Goal: Task Accomplishment & Management: Complete application form

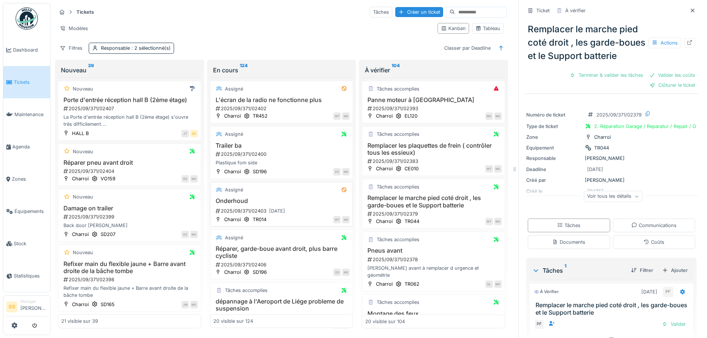
scroll to position [82, 0]
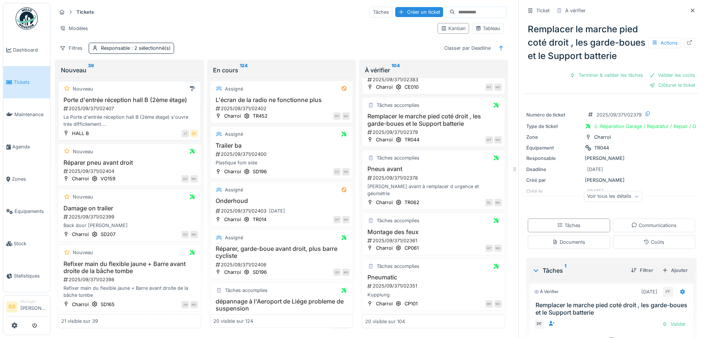
click at [101, 112] on div "2025/09/371/02407" at bounding box center [130, 108] width 135 height 7
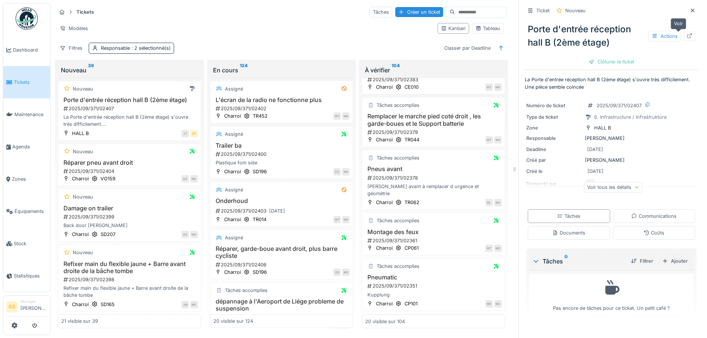
click at [686, 36] on icon at bounding box center [689, 35] width 6 height 5
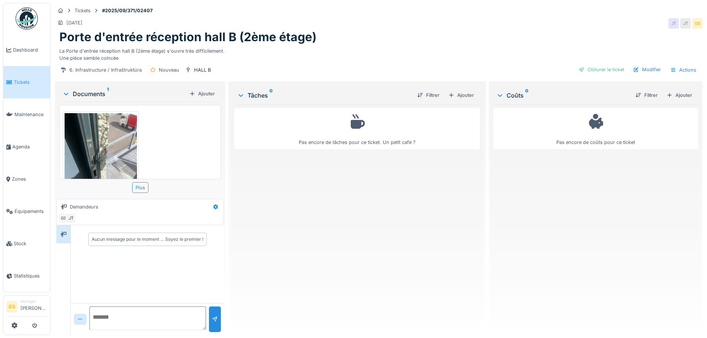
click at [95, 126] on img at bounding box center [101, 161] width 72 height 96
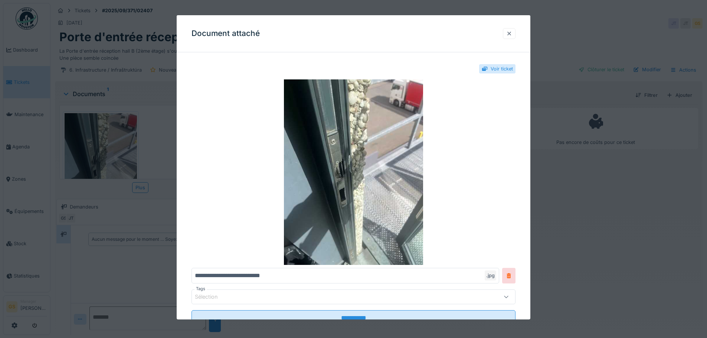
click at [510, 32] on div at bounding box center [509, 33] width 6 height 7
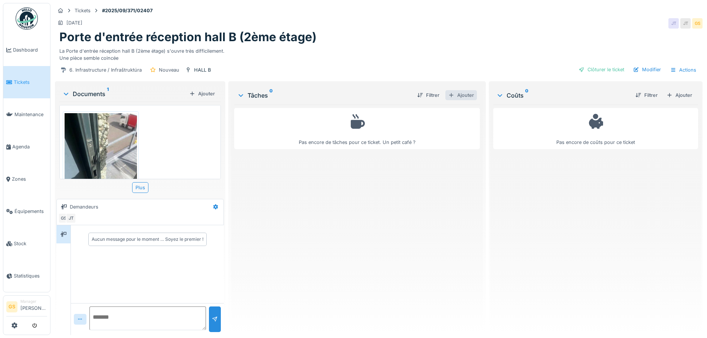
click at [460, 94] on div "Ajouter" at bounding box center [461, 95] width 32 height 10
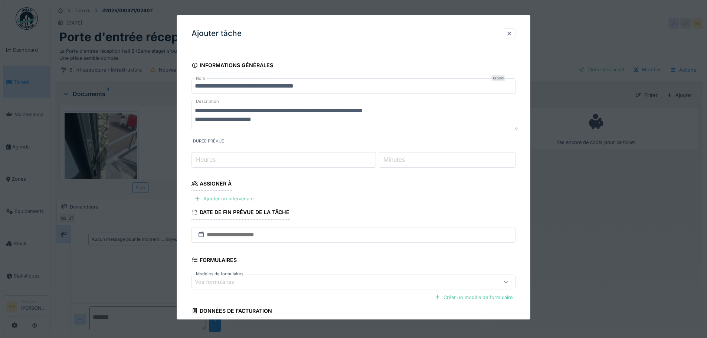
click at [217, 198] on div "Ajouter un intervenant" at bounding box center [223, 199] width 65 height 10
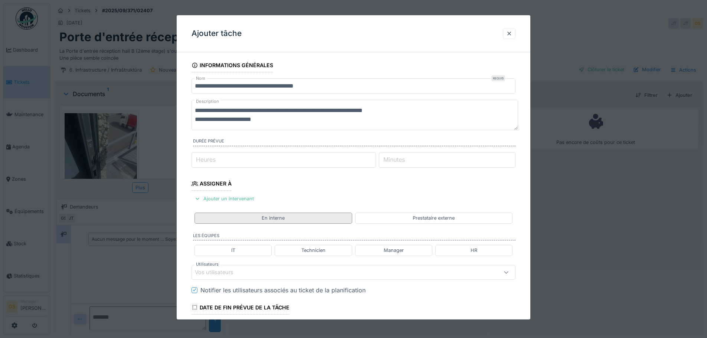
click at [282, 218] on div "En interne" at bounding box center [273, 217] width 23 height 7
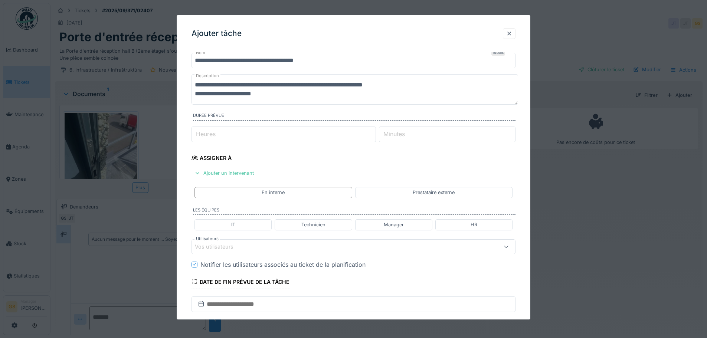
scroll to position [37, 0]
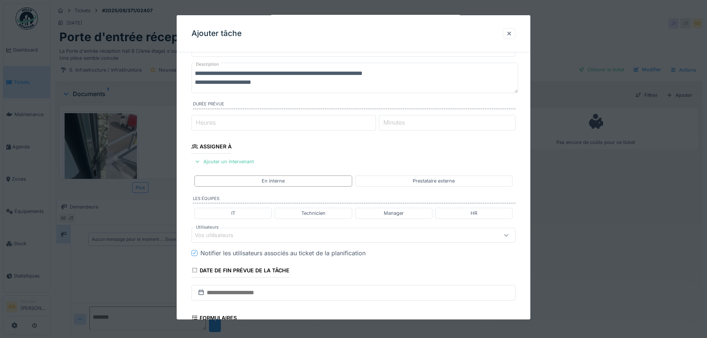
click at [226, 239] on div "Vos utilisateurs" at bounding box center [219, 235] width 49 height 8
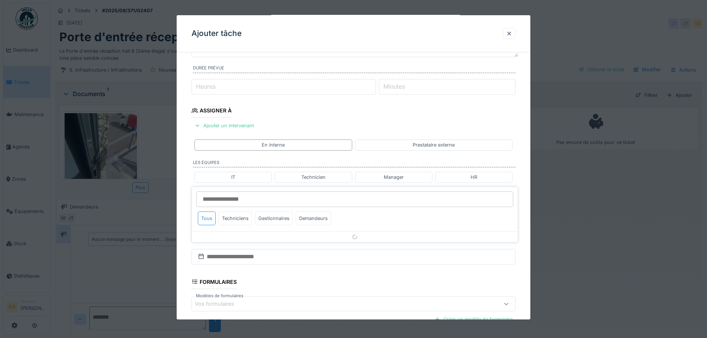
scroll to position [105, 0]
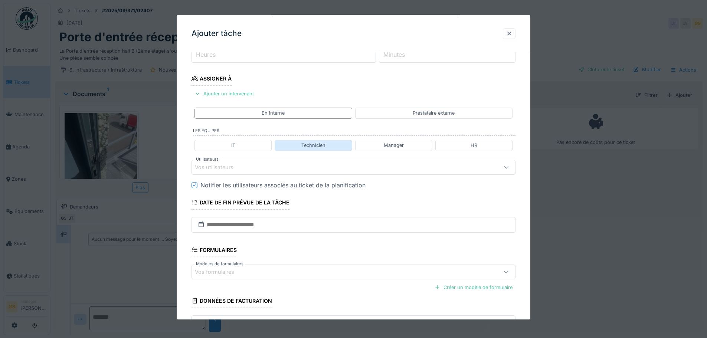
click at [310, 148] on div "Technicien" at bounding box center [313, 145] width 24 height 7
type input "**********"
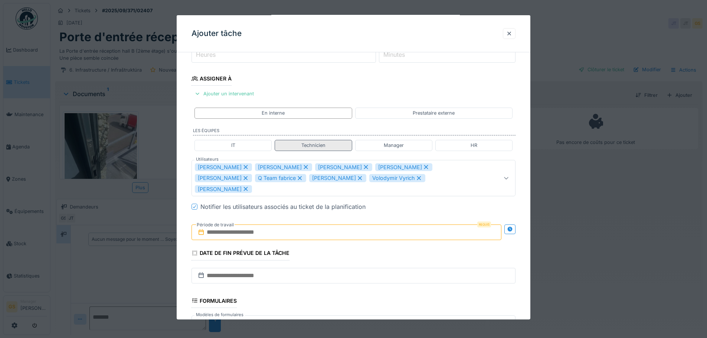
click at [312, 147] on div "Technicien" at bounding box center [313, 145] width 24 height 7
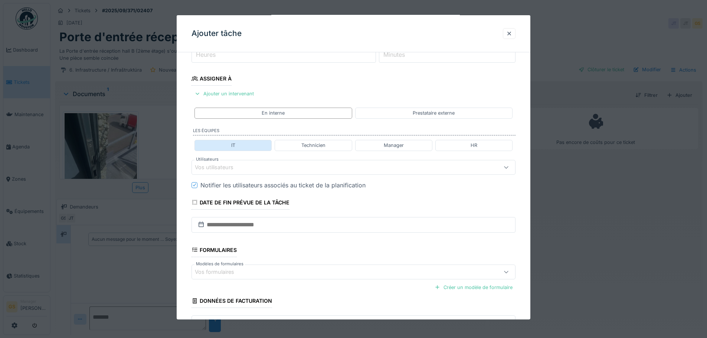
click at [245, 145] on div "IT" at bounding box center [232, 145] width 77 height 11
type input "**********"
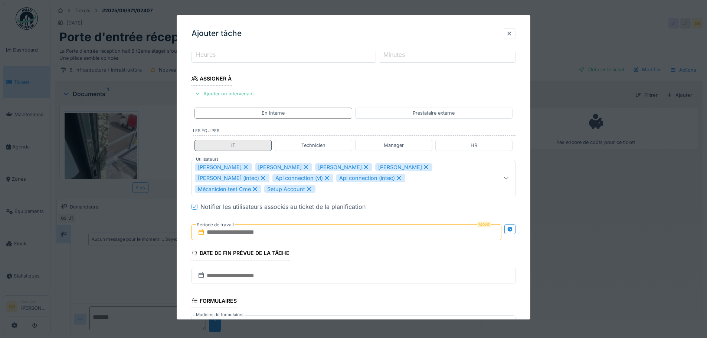
click at [246, 142] on div "IT" at bounding box center [232, 145] width 77 height 11
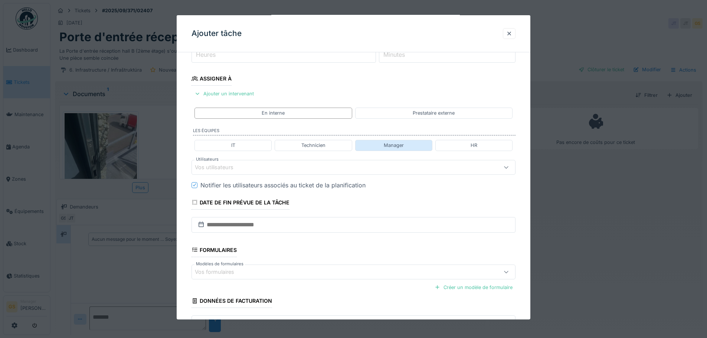
click at [378, 144] on div "Manager" at bounding box center [393, 145] width 77 height 11
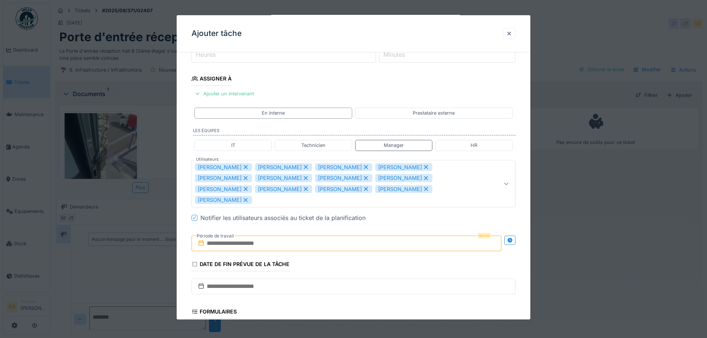
click at [275, 167] on div "Marc Vasen" at bounding box center [283, 167] width 57 height 8
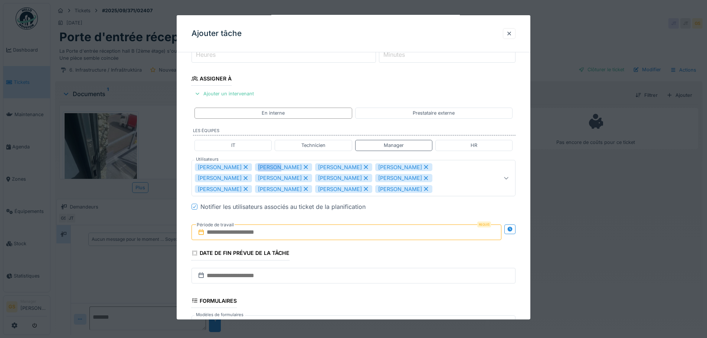
click at [275, 167] on div "[PERSON_NAME]" at bounding box center [283, 167] width 57 height 8
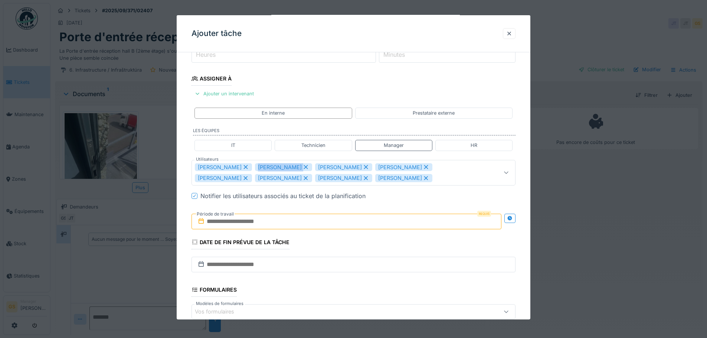
click at [275, 167] on div "[PERSON_NAME]" at bounding box center [283, 167] width 57 height 8
click at [276, 167] on div "[PERSON_NAME]" at bounding box center [283, 167] width 57 height 8
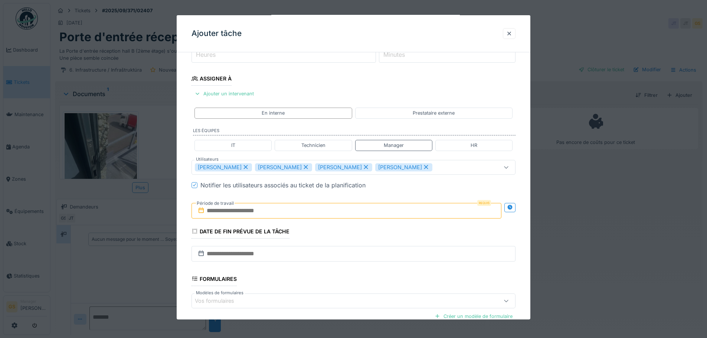
click at [276, 167] on div "[PERSON_NAME]" at bounding box center [283, 167] width 57 height 8
type input "****"
click at [219, 210] on input "text" at bounding box center [346, 211] width 310 height 16
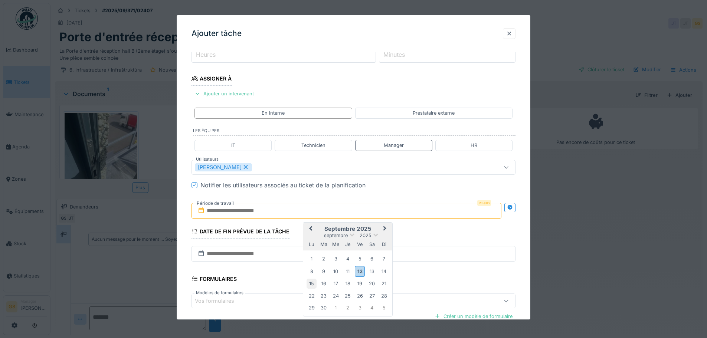
click at [312, 284] on div "15" at bounding box center [311, 284] width 10 height 10
click at [322, 286] on div "16" at bounding box center [324, 284] width 10 height 10
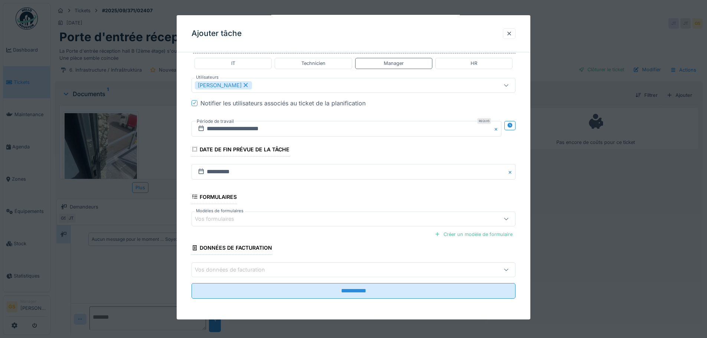
scroll to position [6, 0]
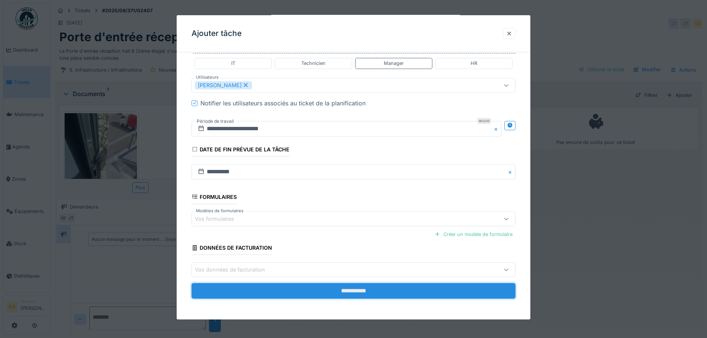
click at [326, 292] on input "**********" at bounding box center [353, 291] width 324 height 16
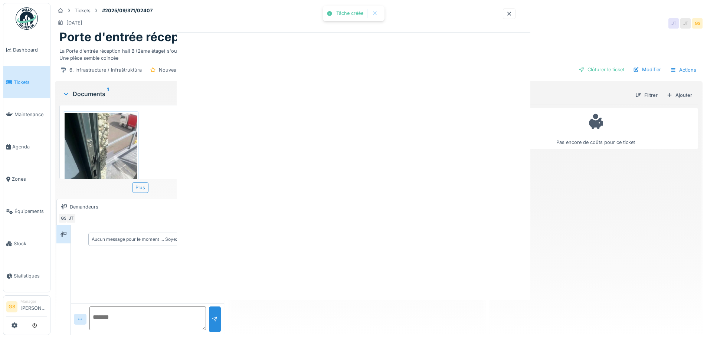
scroll to position [0, 0]
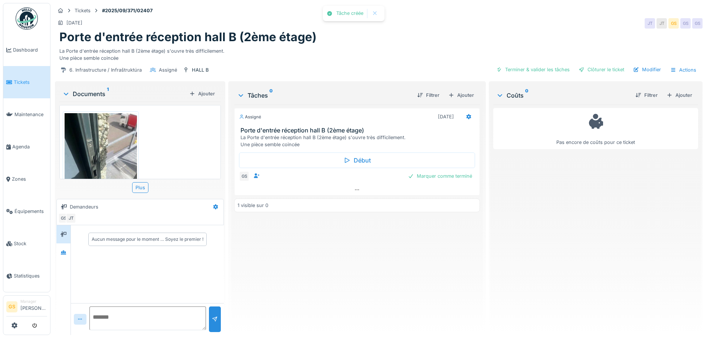
click at [20, 83] on span "Tickets" at bounding box center [30, 82] width 33 height 7
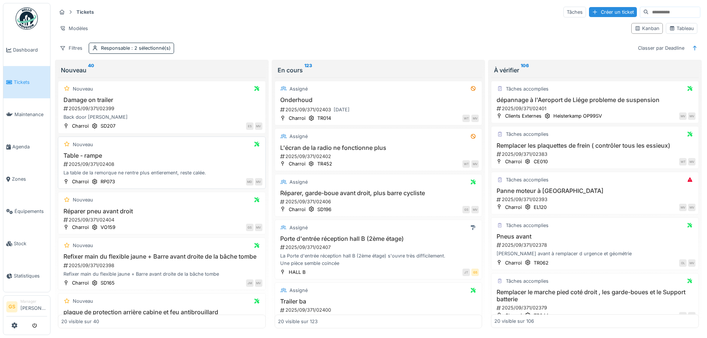
click at [93, 162] on div "2025/09/371/02408" at bounding box center [163, 164] width 200 height 7
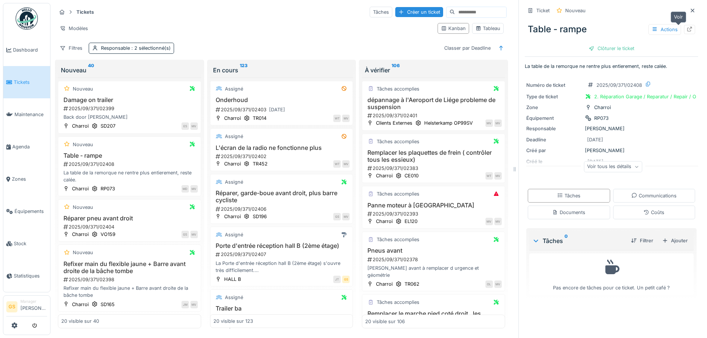
click at [686, 27] on icon at bounding box center [689, 29] width 6 height 5
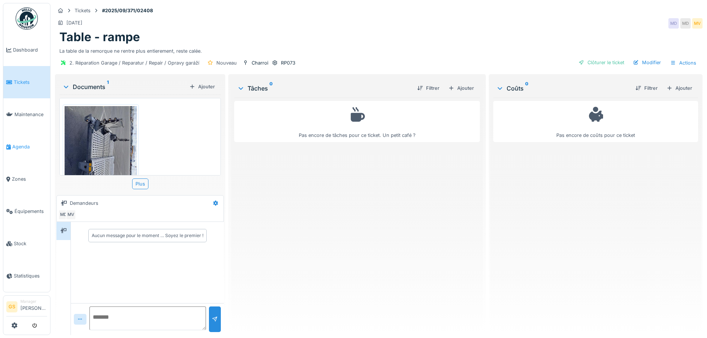
click at [20, 144] on span "Agenda" at bounding box center [29, 146] width 35 height 7
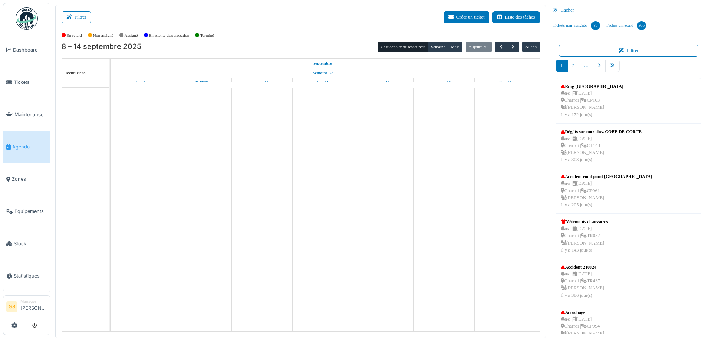
click at [22, 144] on span "Agenda" at bounding box center [29, 146] width 35 height 7
click at [611, 63] on icon "pager" at bounding box center [612, 65] width 5 height 5
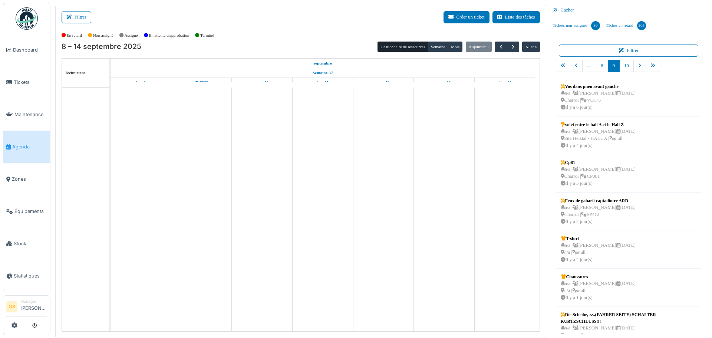
scroll to position [1, 0]
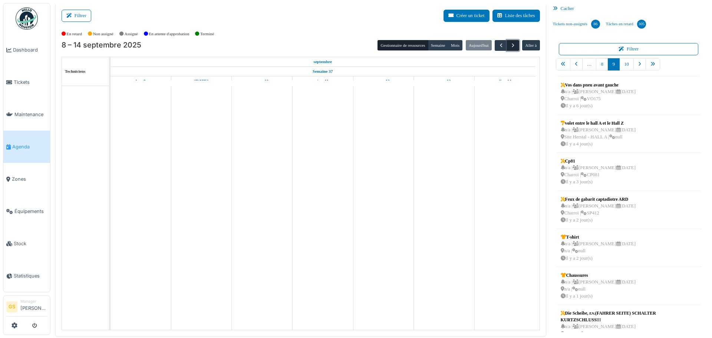
click at [510, 43] on span "button" at bounding box center [513, 45] width 6 height 6
click at [498, 43] on span "button" at bounding box center [501, 45] width 6 height 6
click at [21, 81] on span "Tickets" at bounding box center [30, 82] width 33 height 7
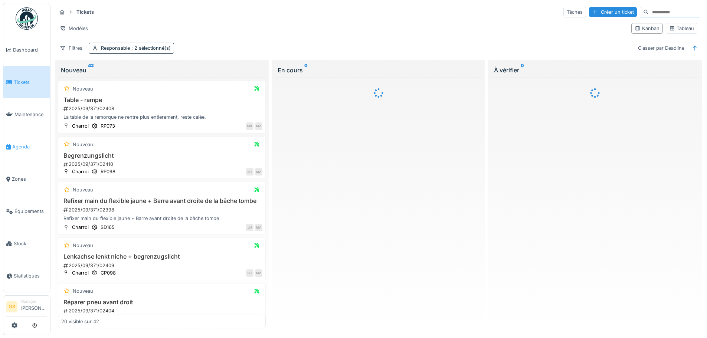
click at [19, 143] on span "Agenda" at bounding box center [29, 146] width 35 height 7
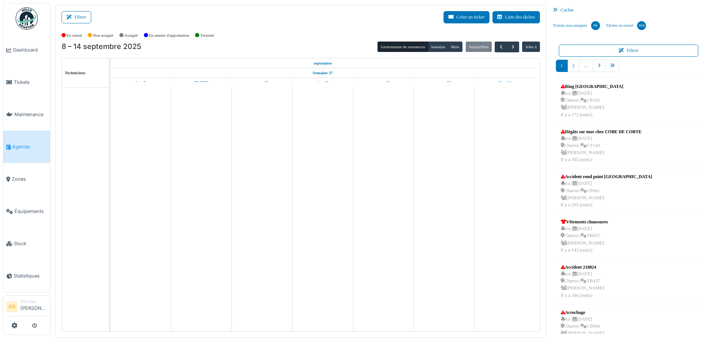
scroll to position [1, 0]
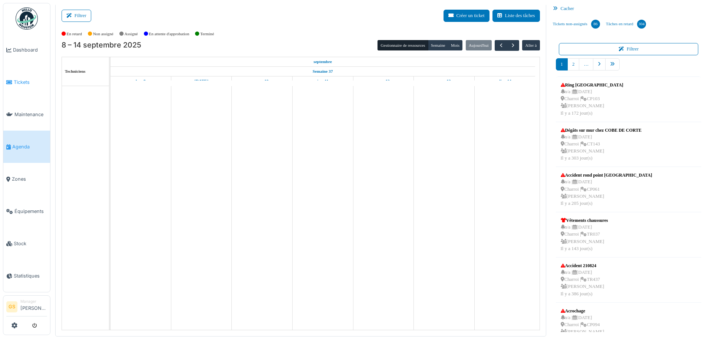
click at [23, 79] on span "Tickets" at bounding box center [30, 82] width 33 height 7
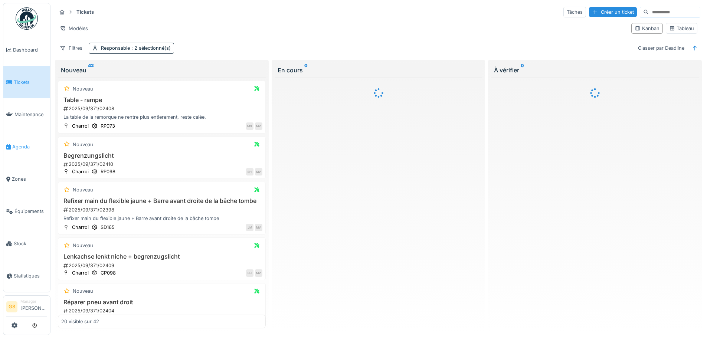
click at [22, 143] on span "Agenda" at bounding box center [29, 146] width 35 height 7
click at [19, 143] on span "Agenda" at bounding box center [29, 146] width 35 height 7
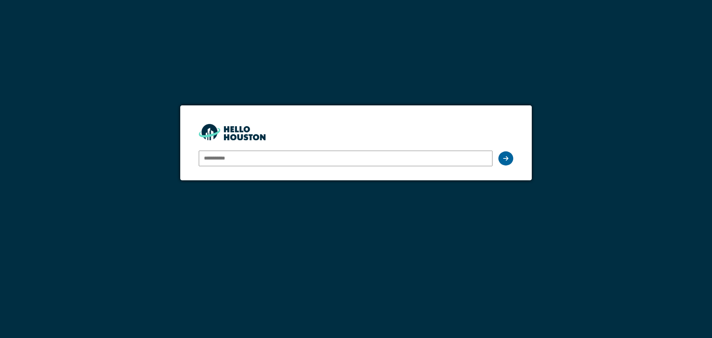
type input "**********"
click at [506, 161] on icon at bounding box center [505, 158] width 5 height 6
click at [506, 158] on icon at bounding box center [505, 158] width 5 height 6
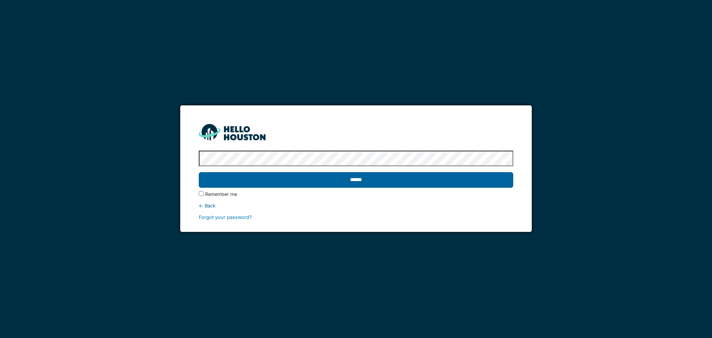
click at [459, 181] on input "******" at bounding box center [356, 180] width 314 height 16
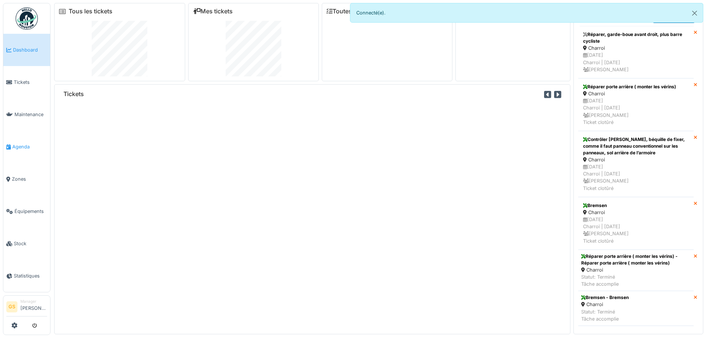
click at [19, 143] on span "Agenda" at bounding box center [29, 146] width 35 height 7
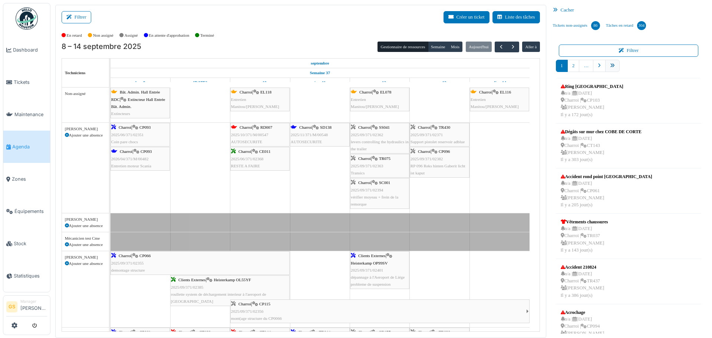
click at [610, 65] on icon "pager" at bounding box center [612, 65] width 5 height 5
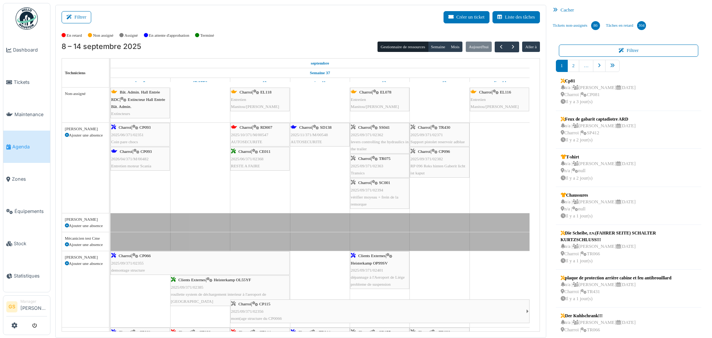
scroll to position [138, 0]
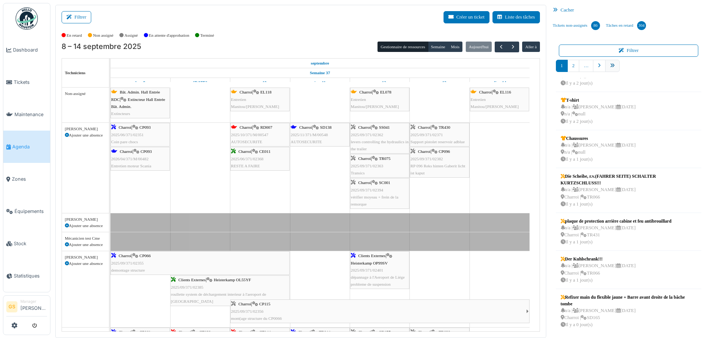
click at [610, 65] on icon "pager" at bounding box center [612, 65] width 5 height 5
click at [598, 66] on link "pager" at bounding box center [599, 66] width 13 height 12
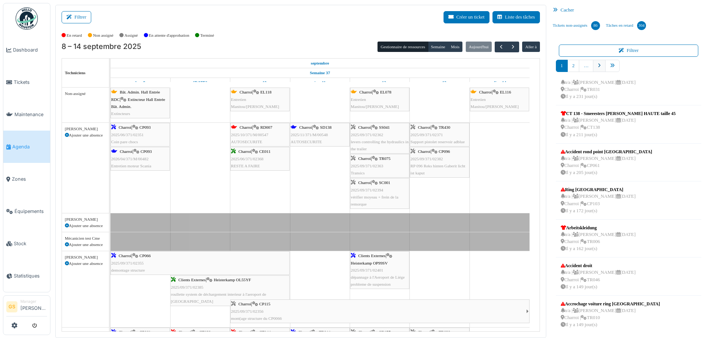
scroll to position [132, 0]
click at [648, 65] on icon "pager" at bounding box center [650, 65] width 5 height 5
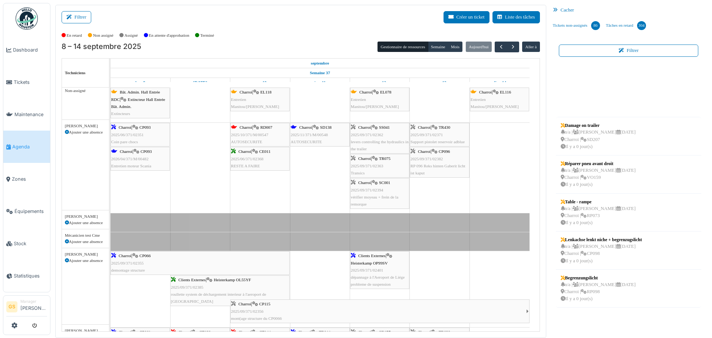
scroll to position [0, 0]
drag, startPoint x: 587, startPoint y: 289, endPoint x: 361, endPoint y: 198, distance: 243.9
click at [361, 198] on div "Filtrer Créer un ticket Liste des tâches Afficher les tâches non assignées *** …" at bounding box center [382, 171] width 660 height 333
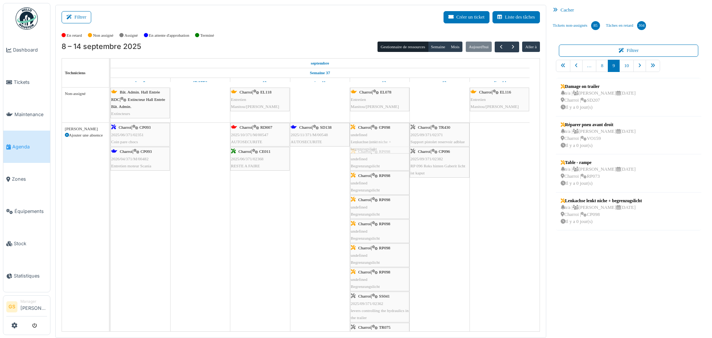
drag, startPoint x: 594, startPoint y: 210, endPoint x: 393, endPoint y: 183, distance: 203.3
click at [393, 183] on div "Filtrer Créer un ticket Liste des tâches Afficher les tâches non assignées *** …" at bounding box center [382, 171] width 660 height 333
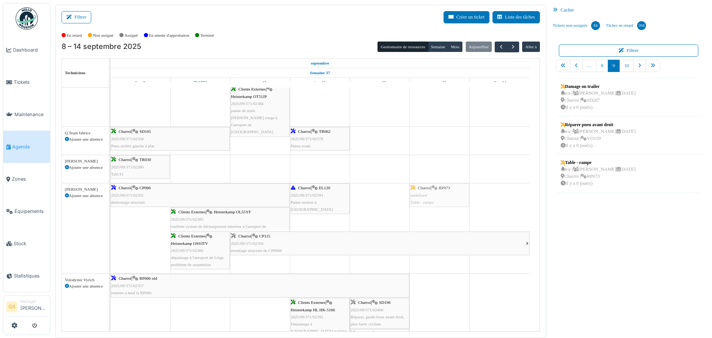
drag, startPoint x: 587, startPoint y: 168, endPoint x: 440, endPoint y: 200, distance: 151.2
click at [440, 200] on div "Filtrer Créer un ticket Liste des tâches Afficher les tâches non assignées *** …" at bounding box center [382, 171] width 660 height 333
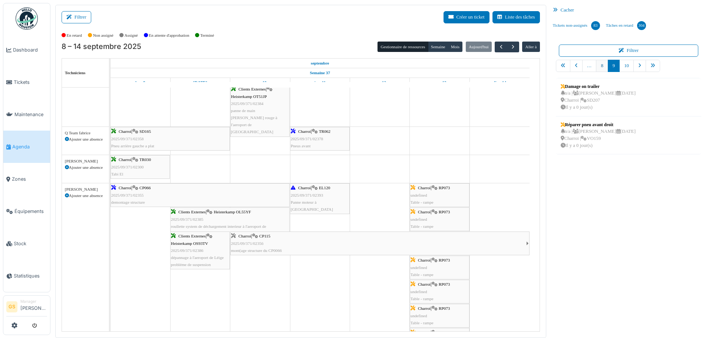
click at [598, 67] on link "8" at bounding box center [602, 66] width 12 height 12
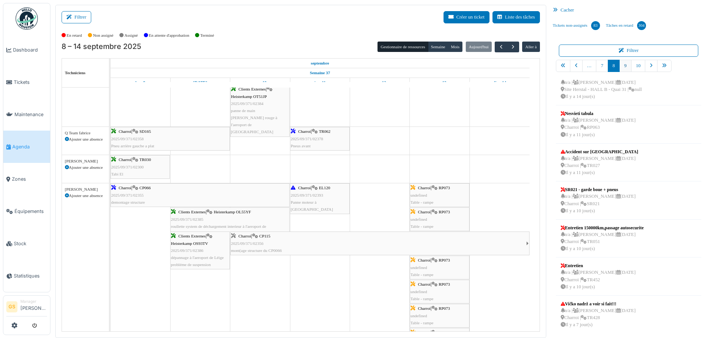
click at [620, 66] on link "9" at bounding box center [626, 66] width 12 height 12
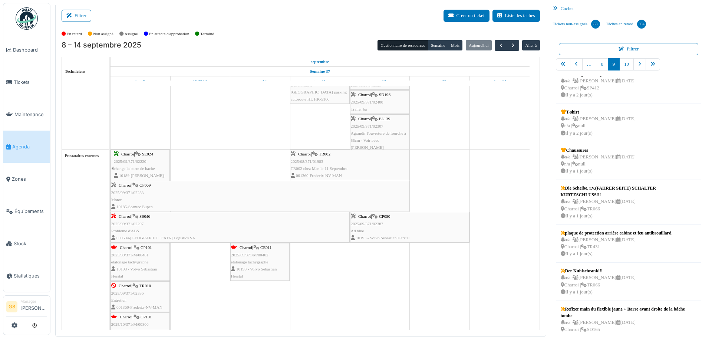
scroll to position [1274, 0]
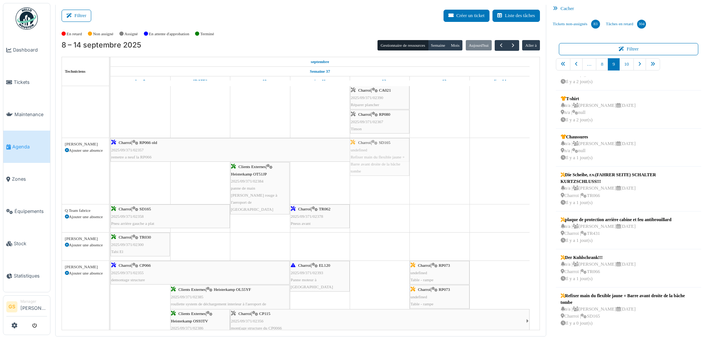
drag, startPoint x: 597, startPoint y: 315, endPoint x: 391, endPoint y: 181, distance: 245.4
click at [391, 181] on div "Filtrer Créer un ticket Liste des tâches Afficher les tâches non assignées *** …" at bounding box center [382, 169] width 660 height 333
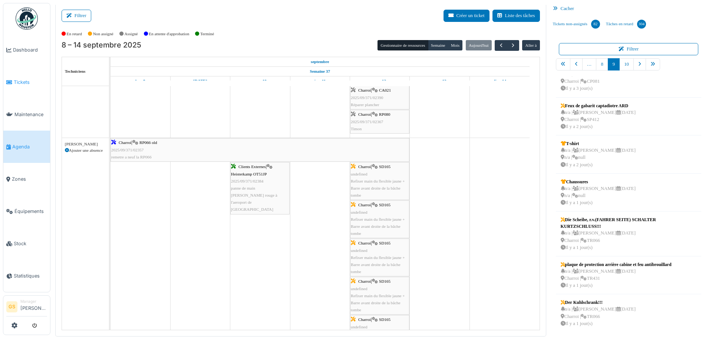
click at [14, 79] on span "Tickets" at bounding box center [30, 82] width 33 height 7
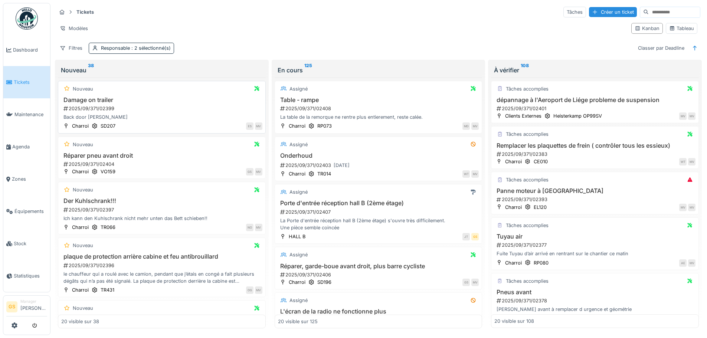
click at [92, 104] on div "Damage on trailer 2025/09/371/02399 Back door Ruff" at bounding box center [161, 108] width 201 height 24
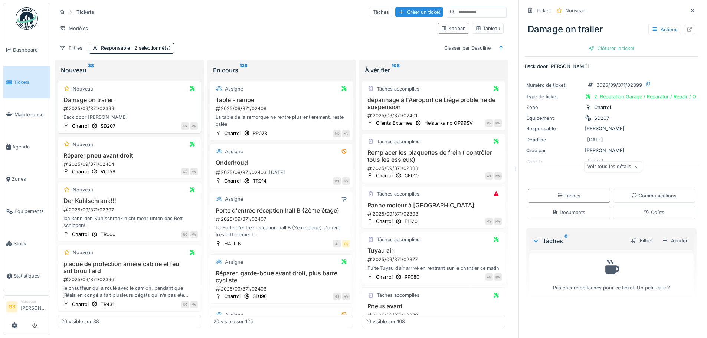
click at [97, 110] on div "2025/09/371/02399" at bounding box center [130, 108] width 135 height 7
click at [687, 29] on icon at bounding box center [689, 29] width 5 height 5
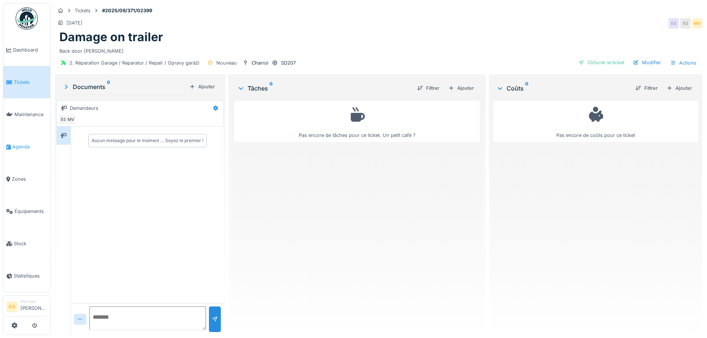
click at [14, 145] on span "Agenda" at bounding box center [29, 146] width 35 height 7
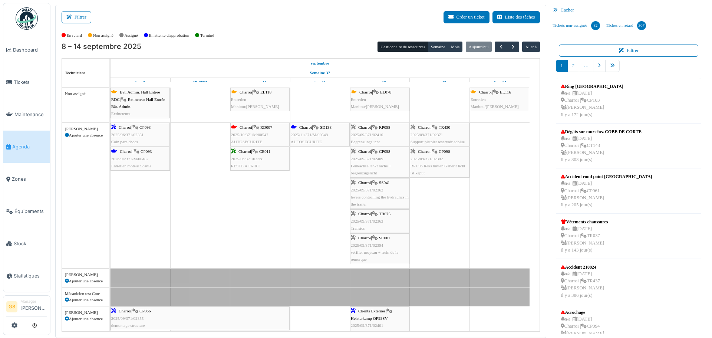
click at [306, 132] on span "2025/11/371/M/00548" at bounding box center [309, 134] width 37 height 4
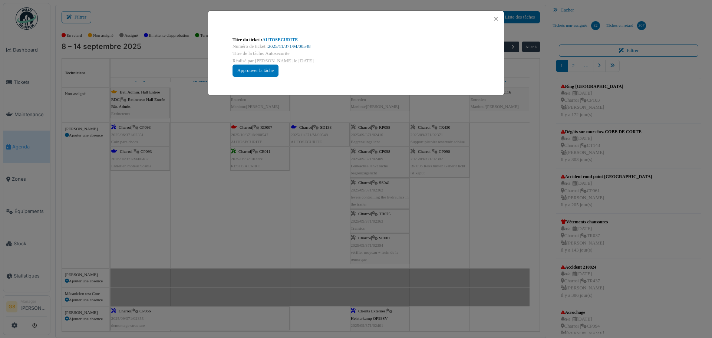
click at [293, 45] on link "2025/11/371/M/00548" at bounding box center [289, 46] width 43 height 5
click at [498, 16] on button "Close" at bounding box center [496, 19] width 10 height 10
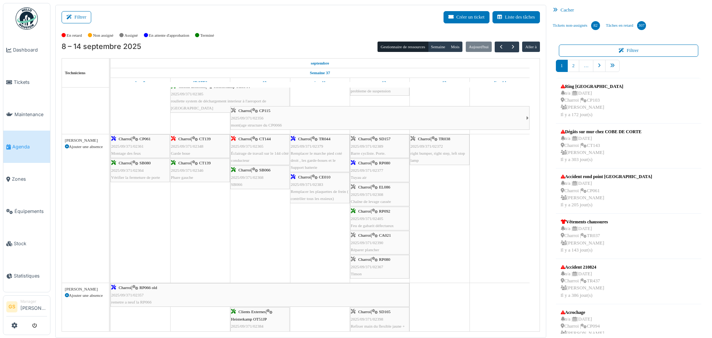
scroll to position [260, 0]
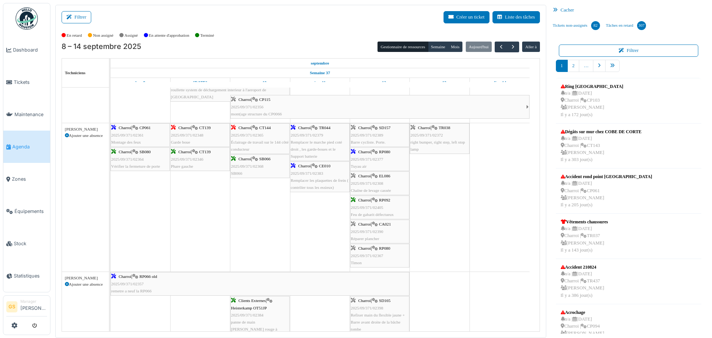
click at [124, 282] on span "2025/09/371/02357" at bounding box center [127, 284] width 33 height 4
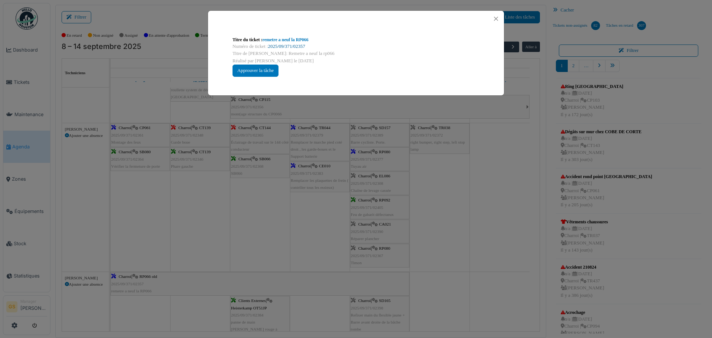
click at [286, 46] on link "2025/09/371/02357" at bounding box center [286, 46] width 37 height 5
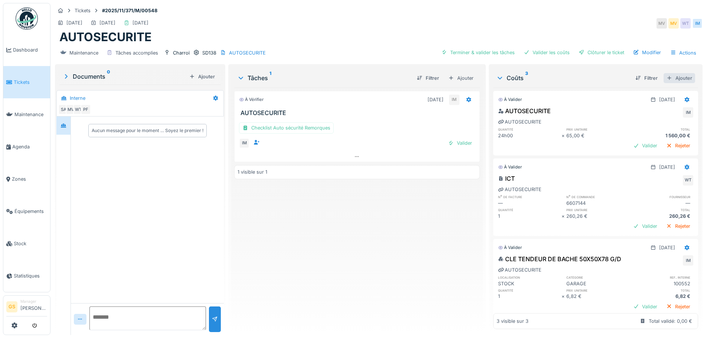
click at [672, 76] on div "Ajouter" at bounding box center [679, 78] width 32 height 10
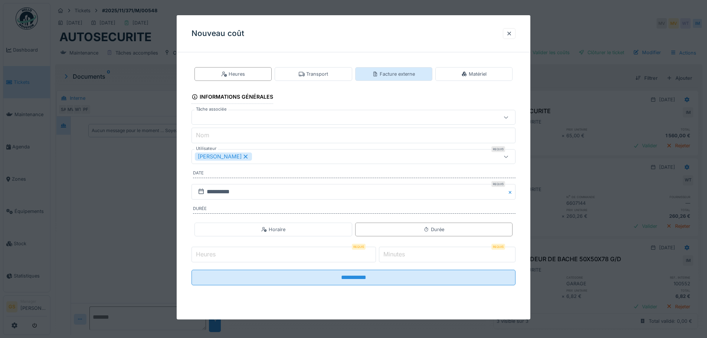
click at [397, 74] on div "Facture externe" at bounding box center [393, 73] width 43 height 7
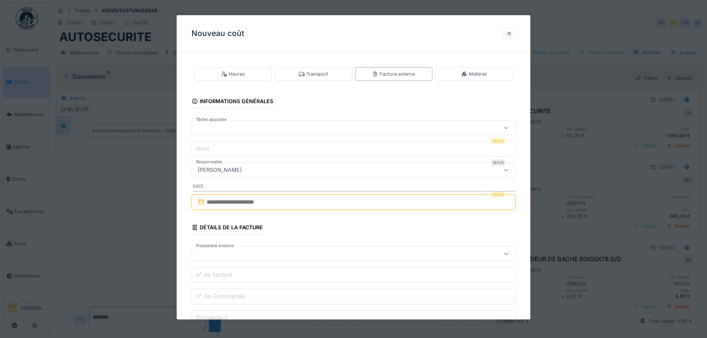
click at [217, 127] on div at bounding box center [334, 128] width 279 height 8
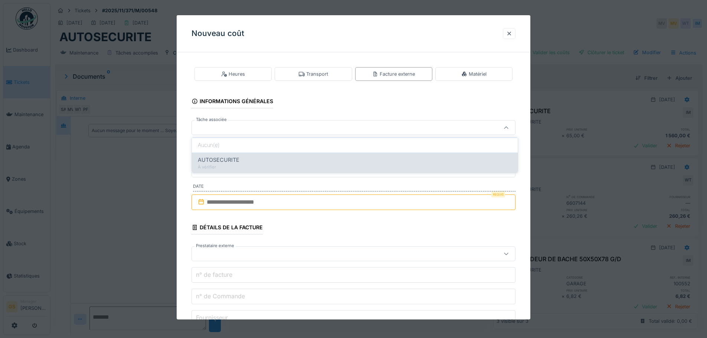
click at [242, 161] on div "AUTOSECURITE" at bounding box center [355, 160] width 314 height 8
type input "******"
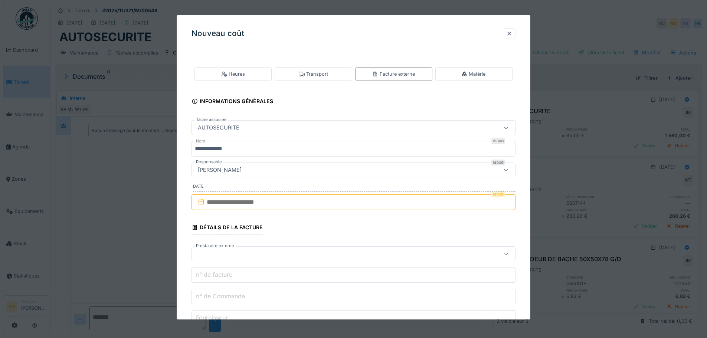
click at [250, 152] on input "**********" at bounding box center [353, 149] width 324 height 16
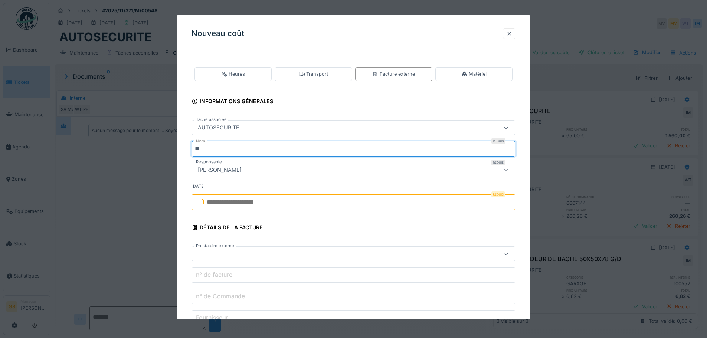
type input "*"
type input "***"
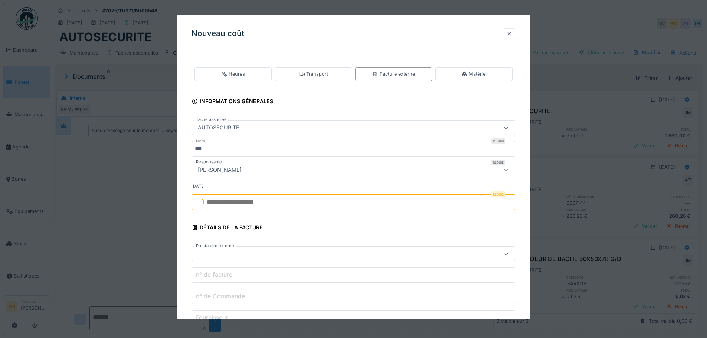
click at [201, 205] on div at bounding box center [200, 201] width 7 height 9
click at [220, 203] on input "text" at bounding box center [353, 202] width 324 height 16
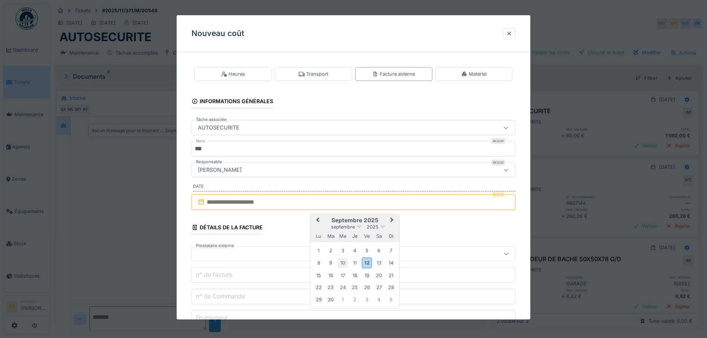
click at [341, 262] on div "10" at bounding box center [343, 263] width 10 height 10
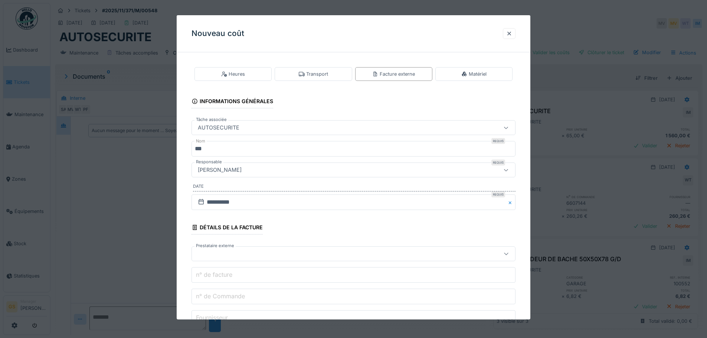
click at [214, 255] on div at bounding box center [334, 254] width 279 height 8
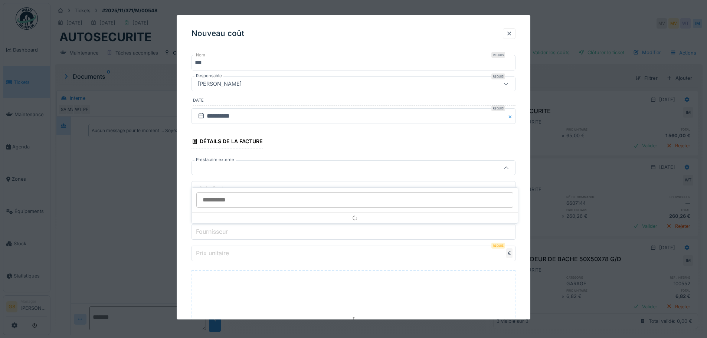
scroll to position [86, 0]
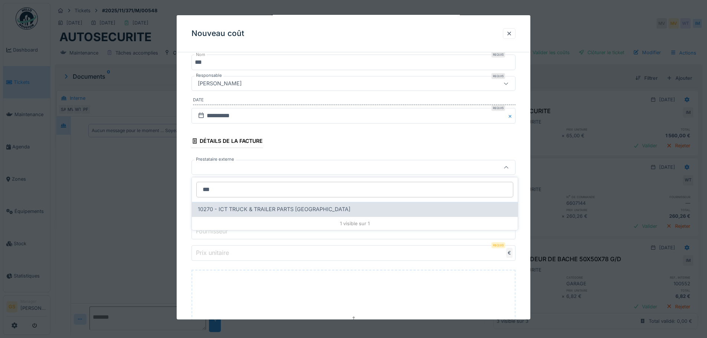
type input "***"
click at [252, 212] on span "10270 - ICT TRUCK & TRAILER PARTS [GEOGRAPHIC_DATA]" at bounding box center [274, 209] width 152 height 8
type input "*****"
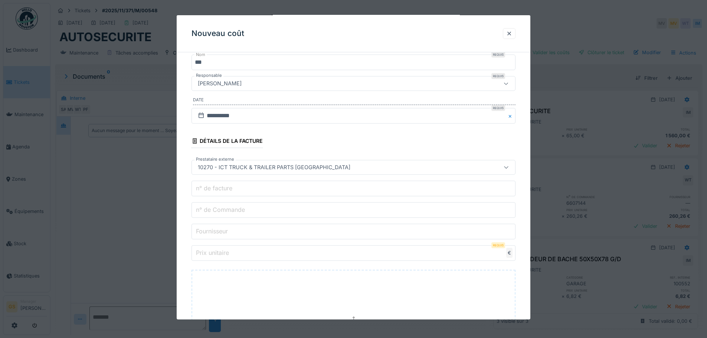
click at [248, 215] on input "n° de Commande" at bounding box center [353, 210] width 324 height 16
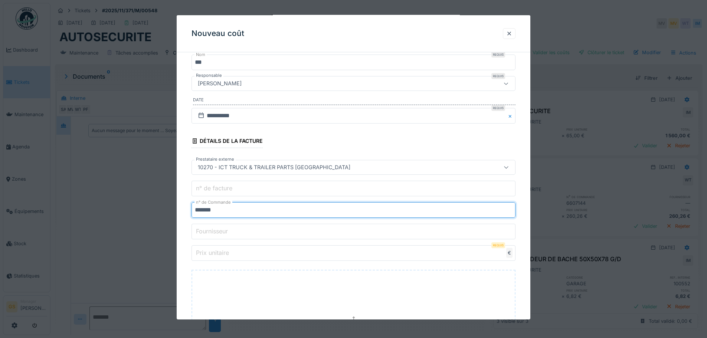
type input "*******"
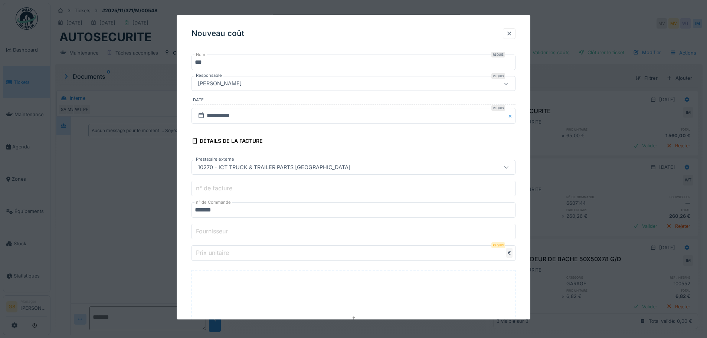
click at [229, 256] on label "Prix unitaire" at bounding box center [212, 252] width 36 height 9
click at [229, 256] on input "Prix unitaire" at bounding box center [353, 253] width 324 height 16
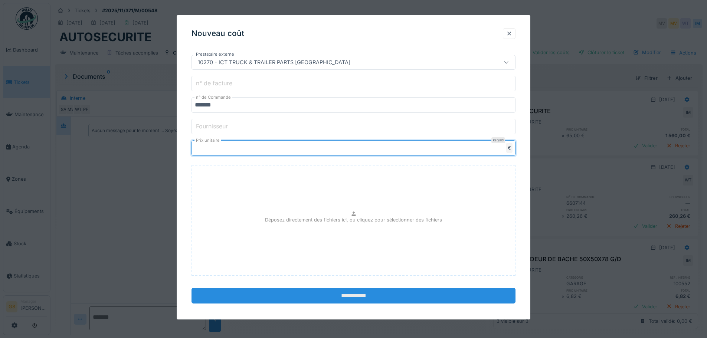
scroll to position [196, 0]
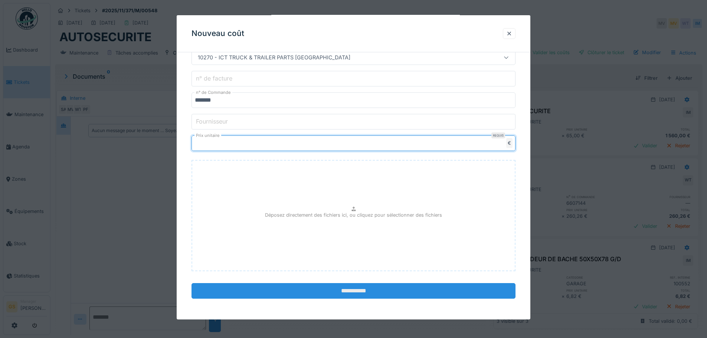
type input "******"
click at [321, 293] on input "**********" at bounding box center [353, 291] width 324 height 16
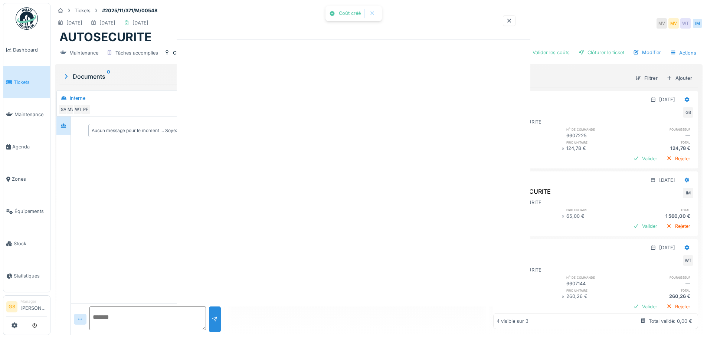
scroll to position [0, 0]
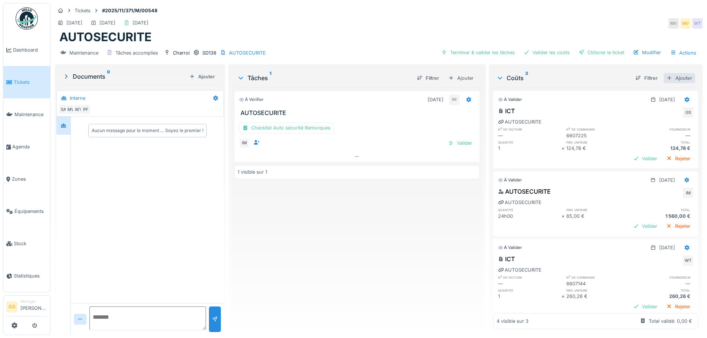
click at [668, 79] on div "Ajouter" at bounding box center [679, 78] width 32 height 10
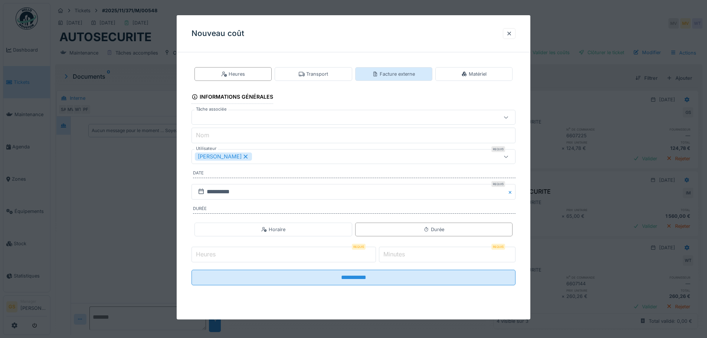
click at [385, 73] on div "Facture externe" at bounding box center [393, 73] width 43 height 7
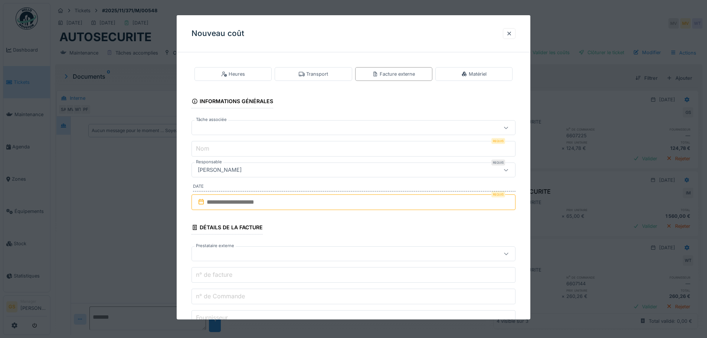
click at [226, 127] on div at bounding box center [334, 128] width 279 height 8
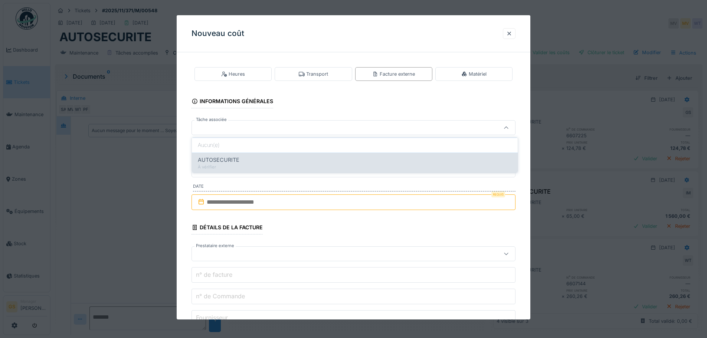
click at [224, 158] on span "AUTOSECURITE" at bounding box center [219, 160] width 42 height 8
type input "******"
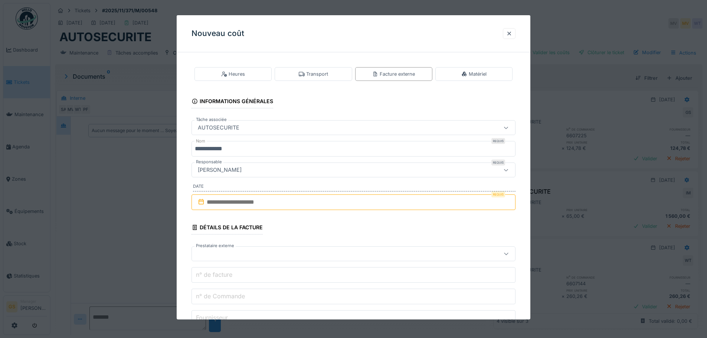
click at [257, 156] on input "**********" at bounding box center [353, 149] width 324 height 16
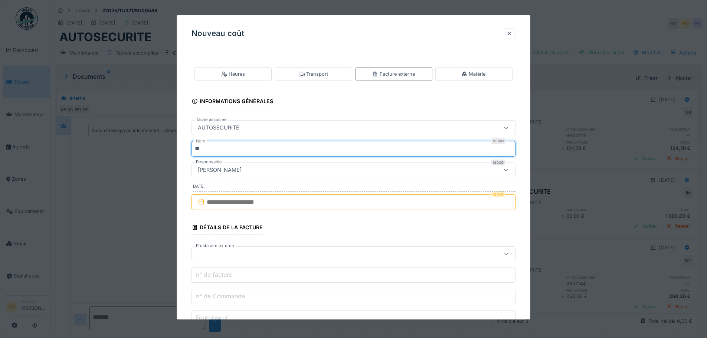
type input "*"
type input "***"
click at [208, 202] on input "text" at bounding box center [353, 202] width 324 height 16
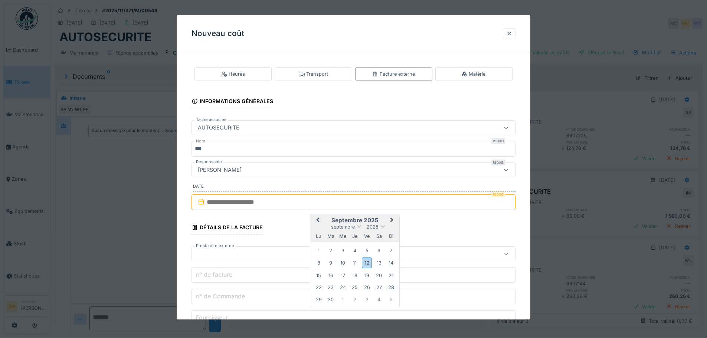
click at [357, 262] on div "11" at bounding box center [355, 263] width 10 height 10
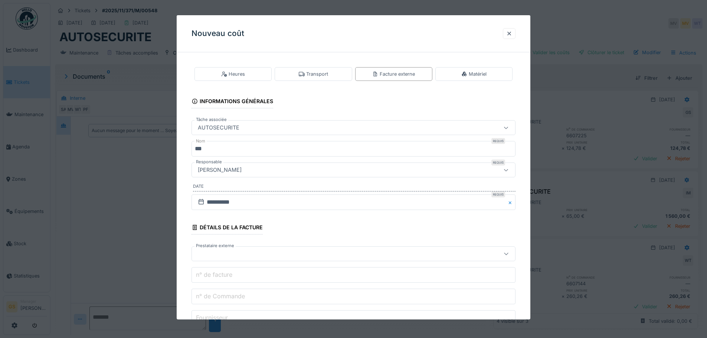
click at [211, 253] on div at bounding box center [334, 254] width 279 height 8
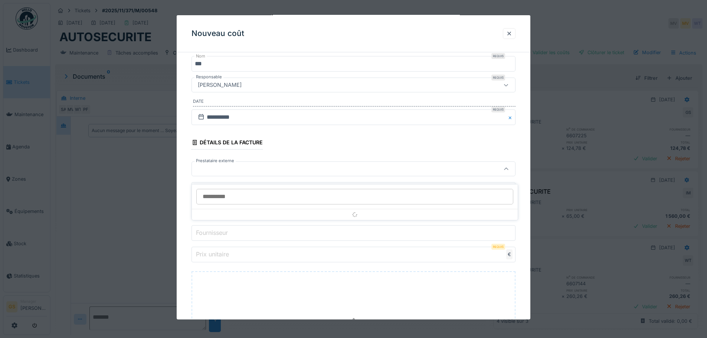
scroll to position [86, 0]
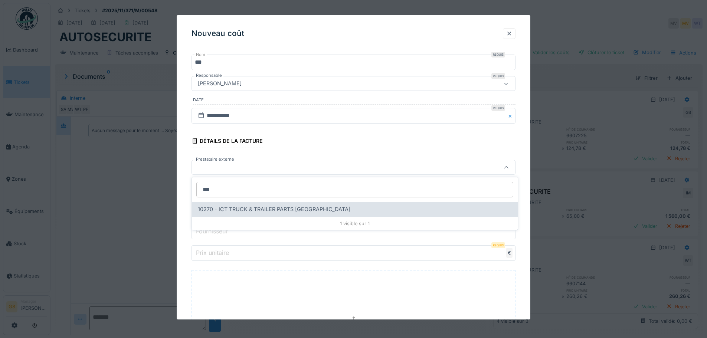
type input "***"
click at [275, 209] on span "10270 - ICT TRUCK & TRAILER PARTS NV" at bounding box center [274, 209] width 152 height 8
type input "*****"
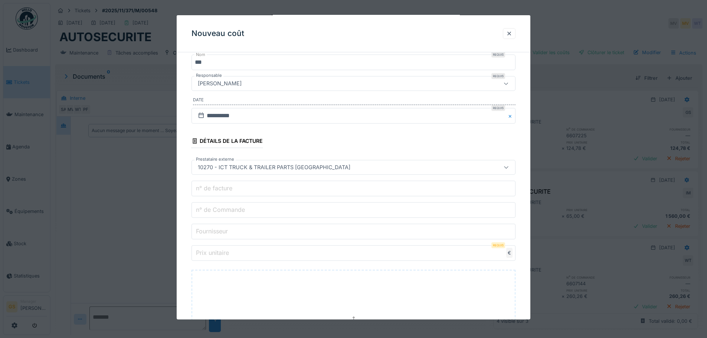
click at [234, 212] on label "n° de Commande" at bounding box center [220, 209] width 52 height 9
click at [234, 212] on input "n° de Commande" at bounding box center [353, 210] width 324 height 16
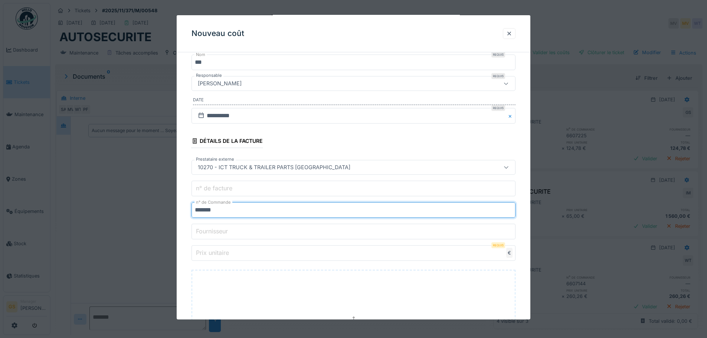
type input "*******"
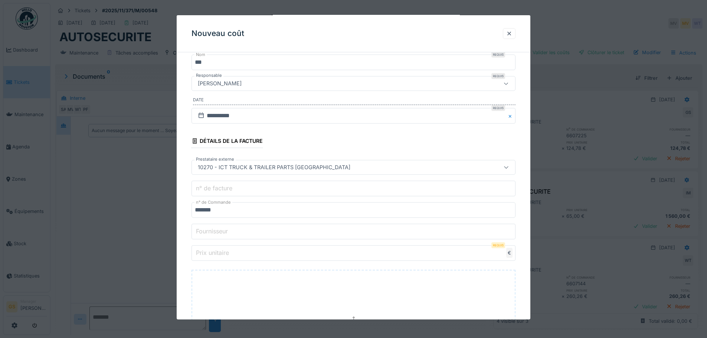
click at [227, 253] on label "Prix unitaire" at bounding box center [212, 252] width 36 height 9
click at [227, 253] on input "Prix unitaire" at bounding box center [353, 253] width 324 height 16
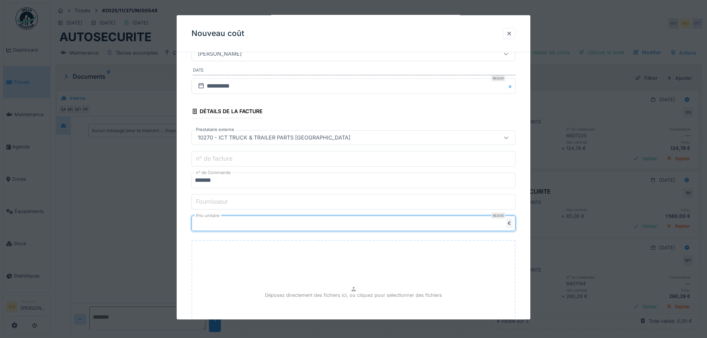
scroll to position [196, 0]
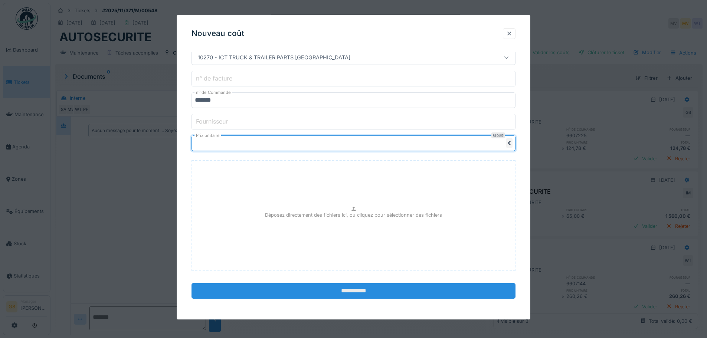
type input "******"
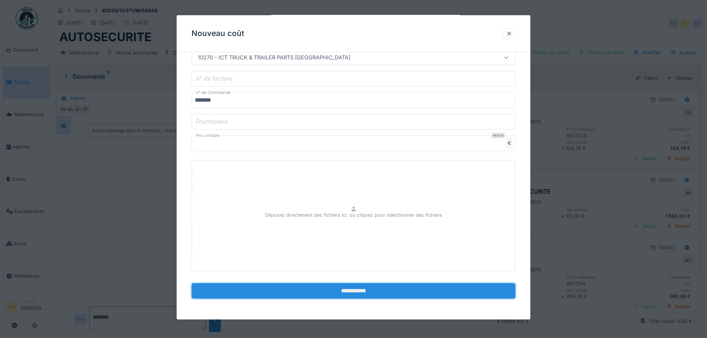
click at [277, 288] on input "**********" at bounding box center [353, 291] width 324 height 16
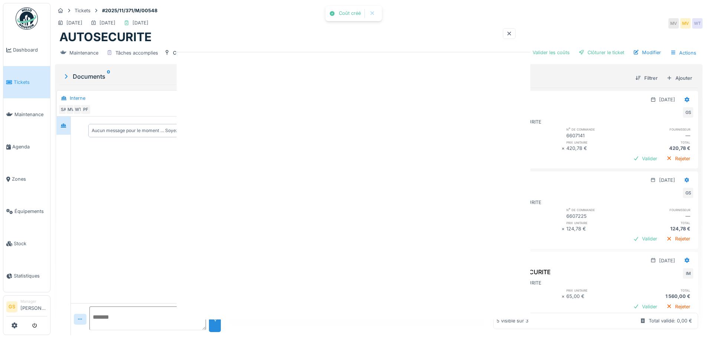
scroll to position [0, 0]
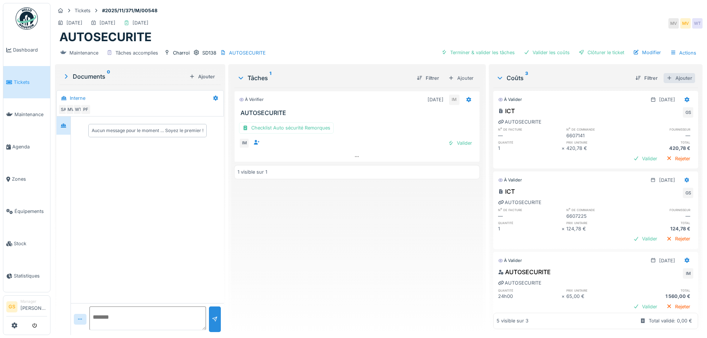
click at [667, 76] on div "Ajouter" at bounding box center [679, 78] width 32 height 10
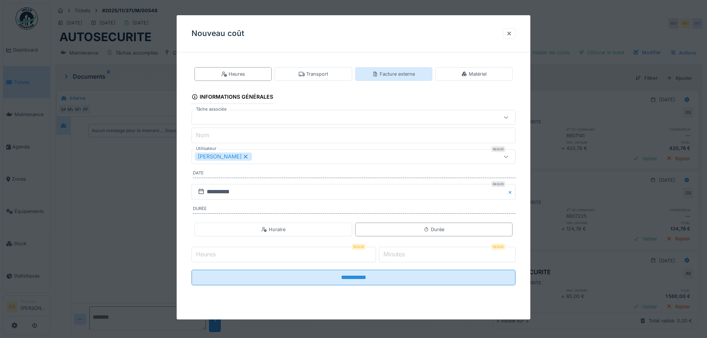
click at [383, 74] on div "Facture externe" at bounding box center [393, 73] width 43 height 7
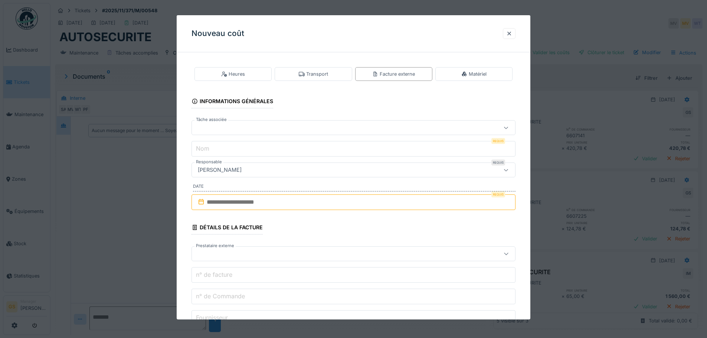
click at [221, 120] on label "Tâche associée" at bounding box center [211, 119] width 34 height 6
click at [220, 129] on div at bounding box center [334, 128] width 279 height 8
click at [229, 158] on span "AUTOSECURITE" at bounding box center [219, 160] width 42 height 8
type input "******"
click at [260, 171] on div "[PERSON_NAME]" at bounding box center [334, 170] width 279 height 8
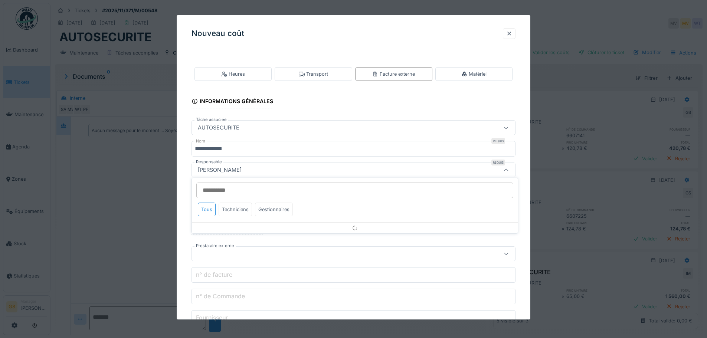
scroll to position [3, 0]
click at [267, 143] on input "**********" at bounding box center [353, 146] width 324 height 16
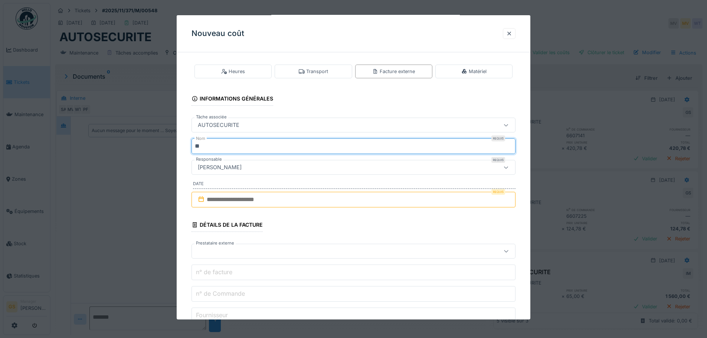
type input "*"
type input "***"
click at [219, 198] on input "text" at bounding box center [353, 200] width 324 height 16
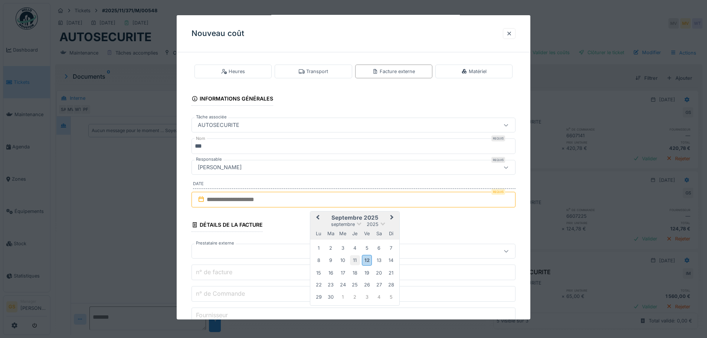
click at [354, 260] on div "11" at bounding box center [355, 260] width 10 height 10
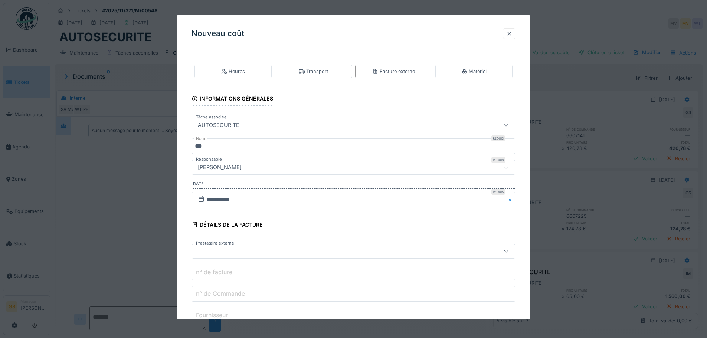
click at [221, 249] on div at bounding box center [334, 251] width 279 height 8
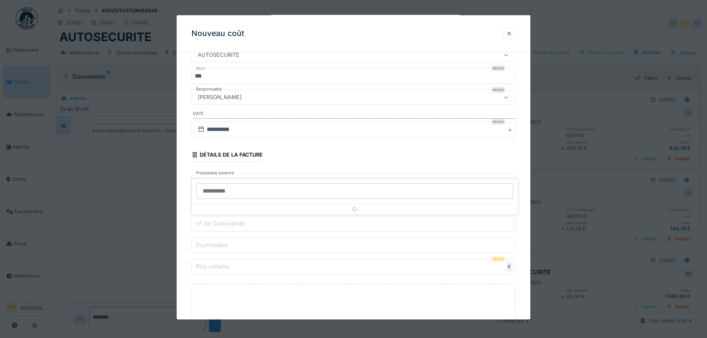
scroll to position [86, 0]
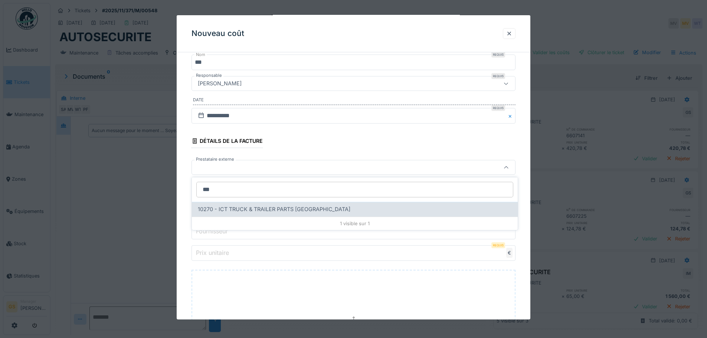
type input "***"
click at [236, 210] on span "10270 - ICT TRUCK & TRAILER PARTS NV" at bounding box center [274, 209] width 152 height 8
type input "*****"
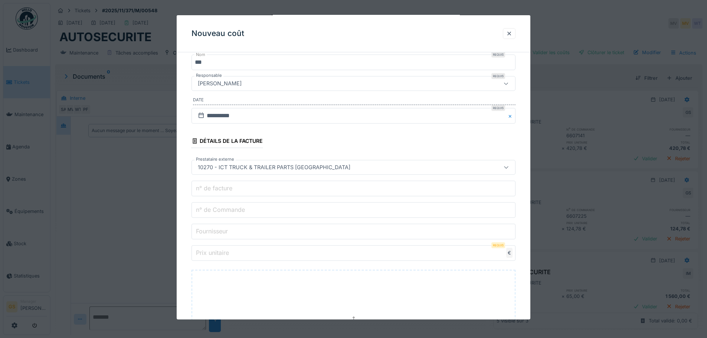
click at [250, 209] on input "n° de Commande" at bounding box center [353, 210] width 324 height 16
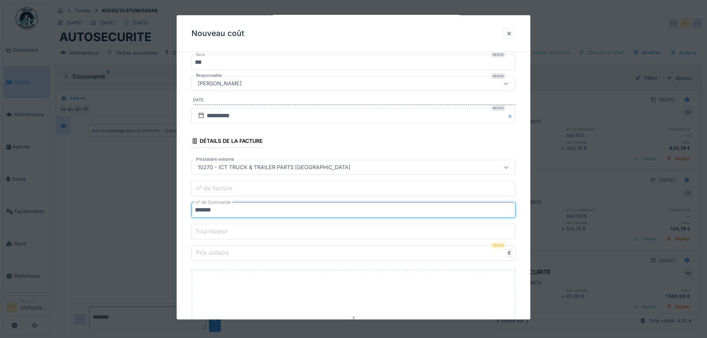
type input "*******"
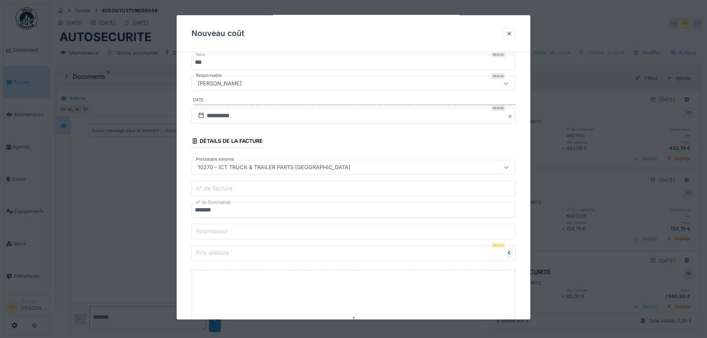
click at [218, 252] on label "Prix unitaire" at bounding box center [212, 252] width 36 height 9
click at [218, 252] on input "Prix unitaire" at bounding box center [353, 253] width 324 height 16
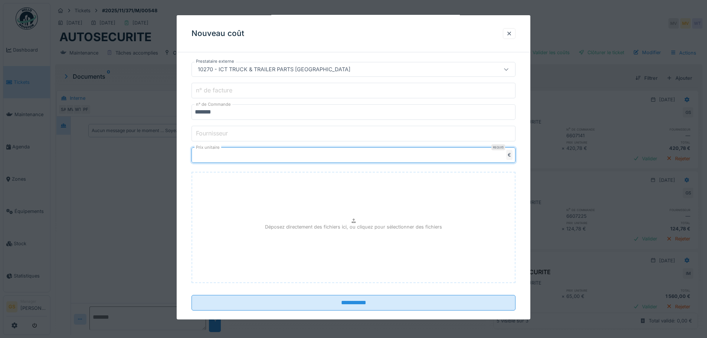
scroll to position [196, 0]
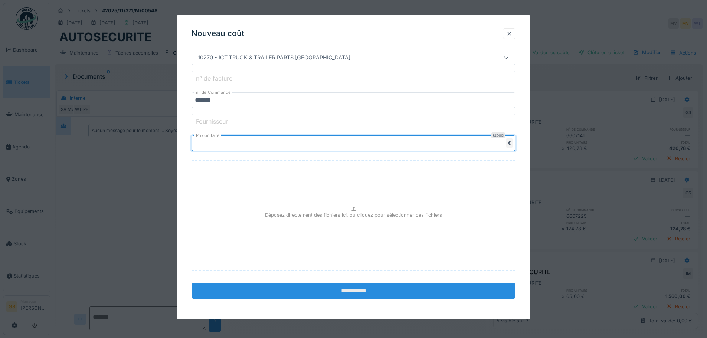
type input "******"
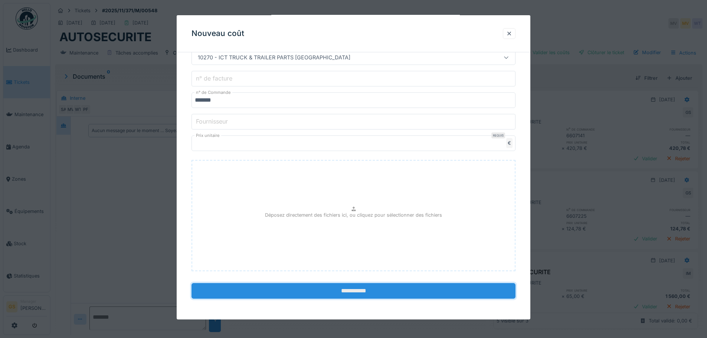
click at [328, 292] on input "**********" at bounding box center [353, 291] width 324 height 16
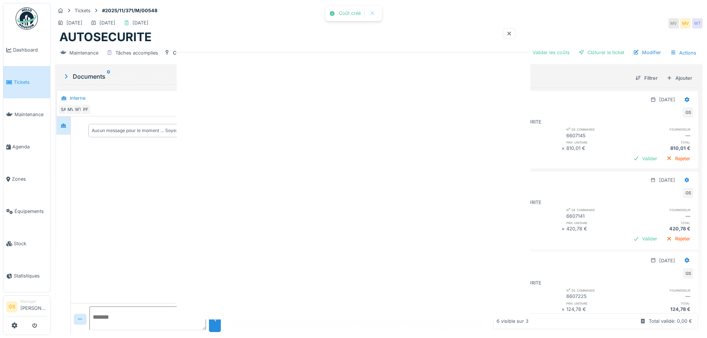
scroll to position [0, 0]
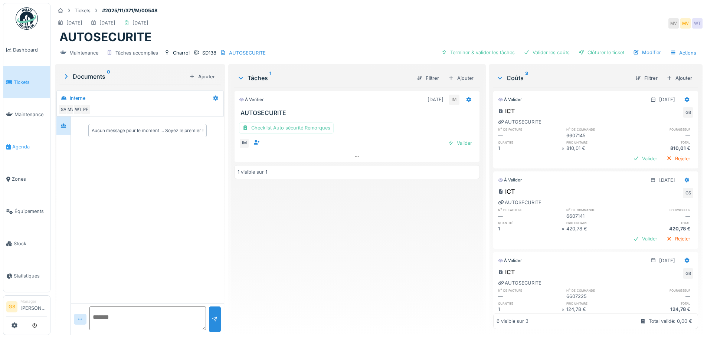
click at [20, 145] on span "Agenda" at bounding box center [29, 146] width 35 height 7
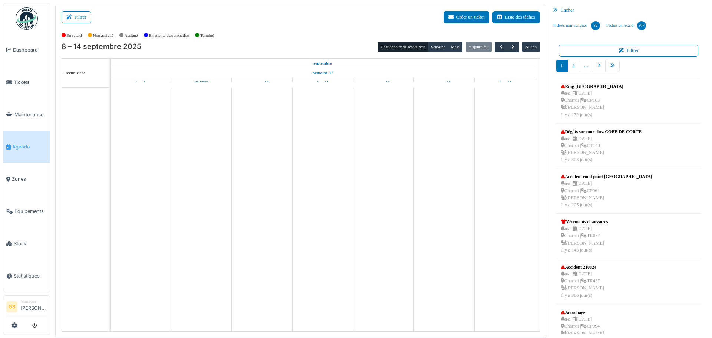
click at [25, 148] on link "Agenda" at bounding box center [26, 147] width 47 height 32
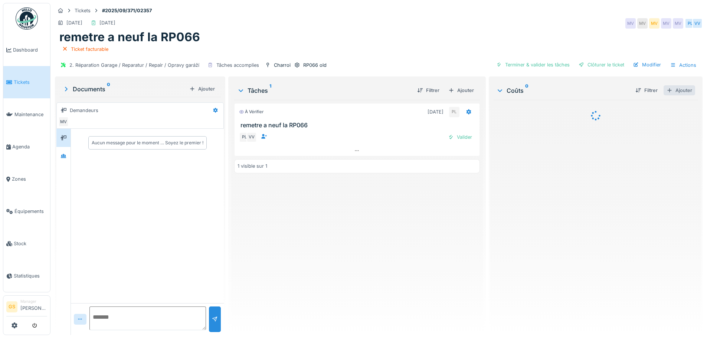
click at [669, 90] on div "Ajouter" at bounding box center [679, 90] width 32 height 10
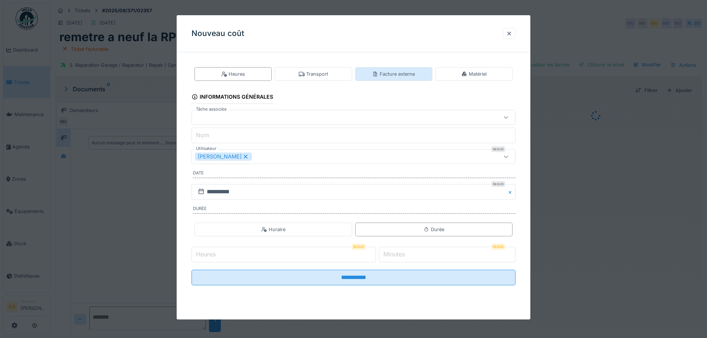
click at [410, 76] on div "Facture externe" at bounding box center [393, 73] width 43 height 7
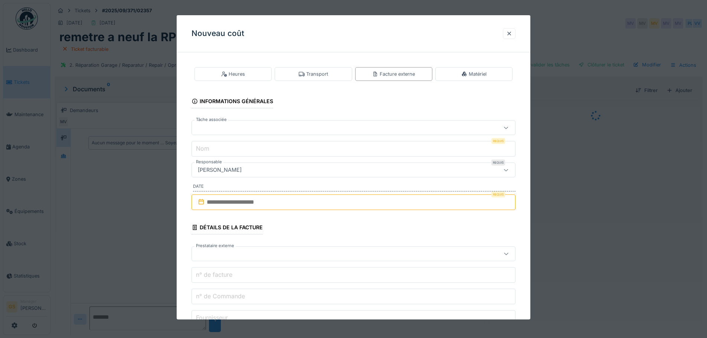
click at [208, 125] on div at bounding box center [334, 128] width 279 height 8
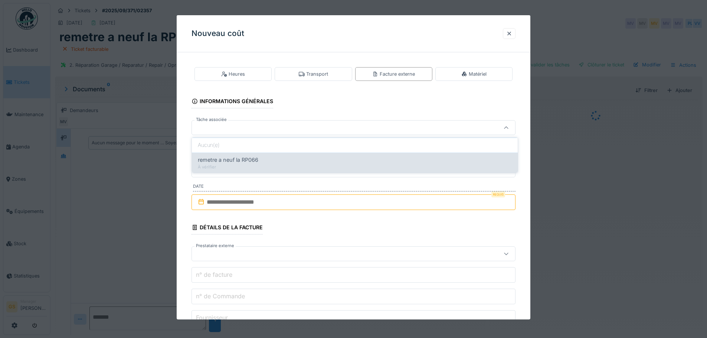
click at [226, 159] on span "remetre a neuf la RP066" at bounding box center [228, 160] width 60 height 8
type input "******"
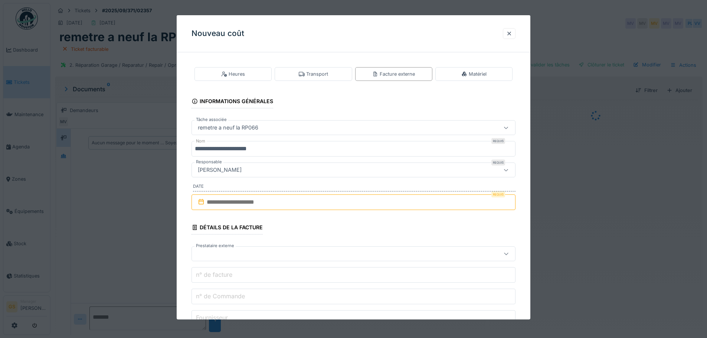
click at [282, 149] on input "**********" at bounding box center [353, 149] width 324 height 16
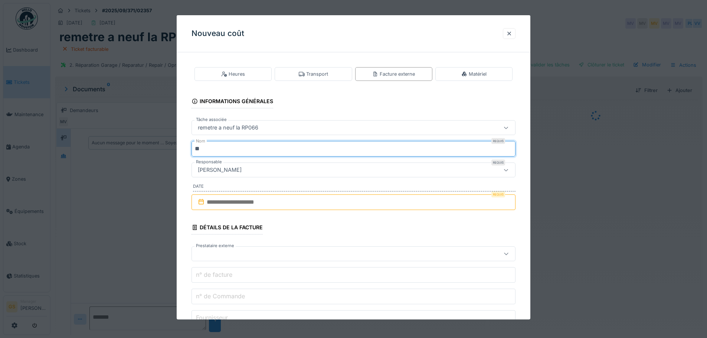
type input "*"
type input "***"
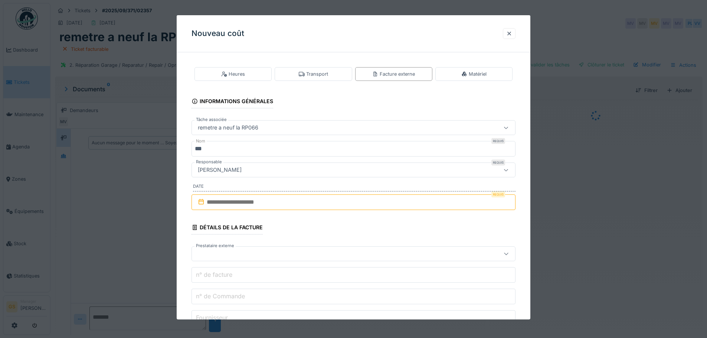
click at [206, 204] on input "text" at bounding box center [353, 202] width 324 height 16
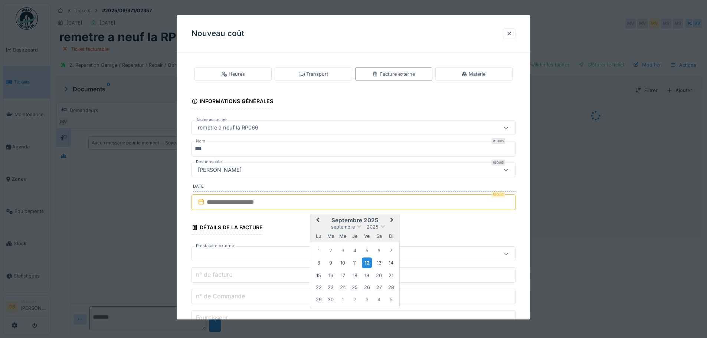
click at [367, 265] on div "12" at bounding box center [367, 262] width 10 height 11
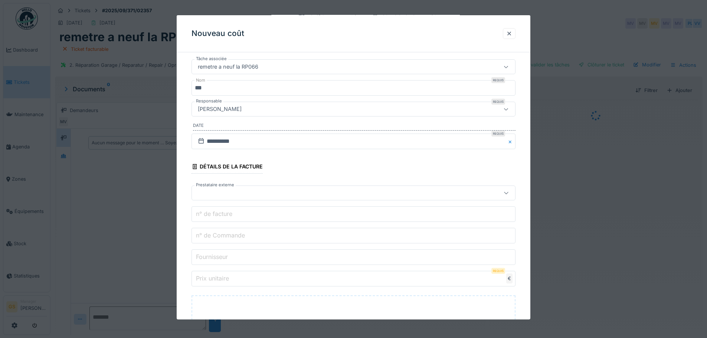
scroll to position [74, 0]
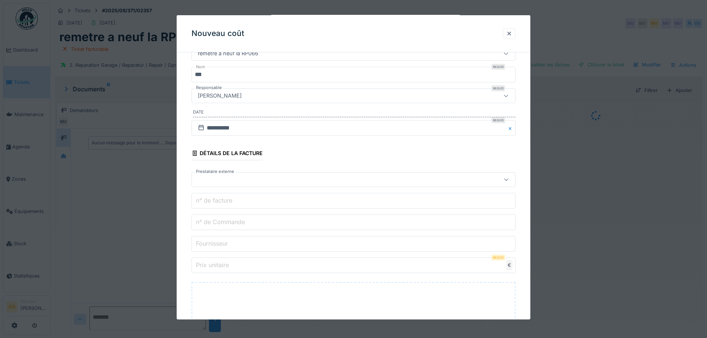
click at [207, 181] on div at bounding box center [334, 179] width 279 height 8
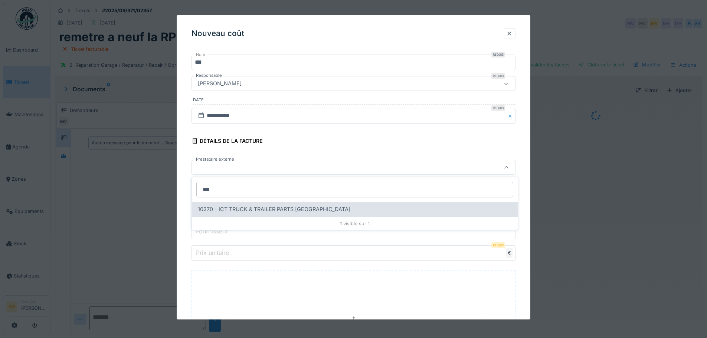
type input "***"
click at [229, 208] on span "10270 - ICT TRUCK & TRAILER PARTS [GEOGRAPHIC_DATA]" at bounding box center [274, 209] width 152 height 8
type input "*****"
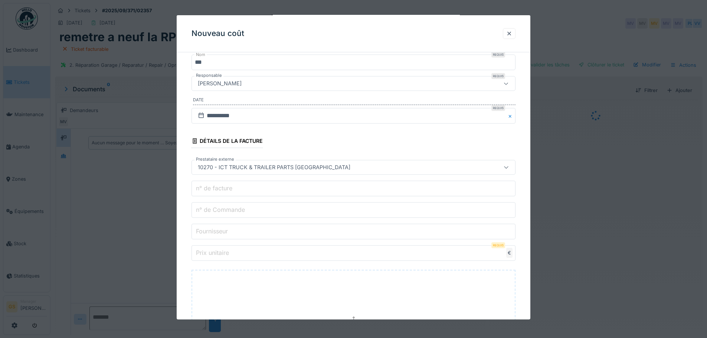
click at [220, 212] on label "n° de Commande" at bounding box center [220, 209] width 52 height 9
click at [220, 212] on input "n° de Commande" at bounding box center [353, 210] width 324 height 16
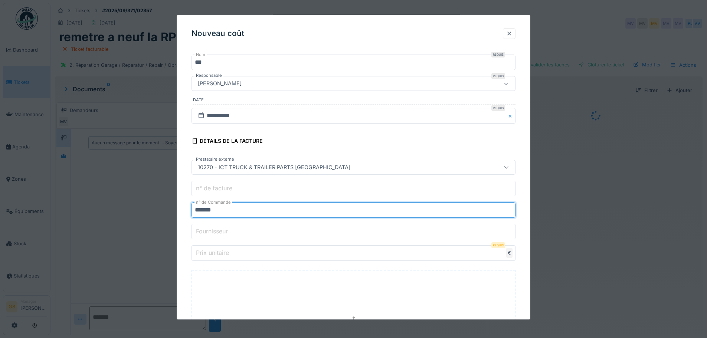
type input "*******"
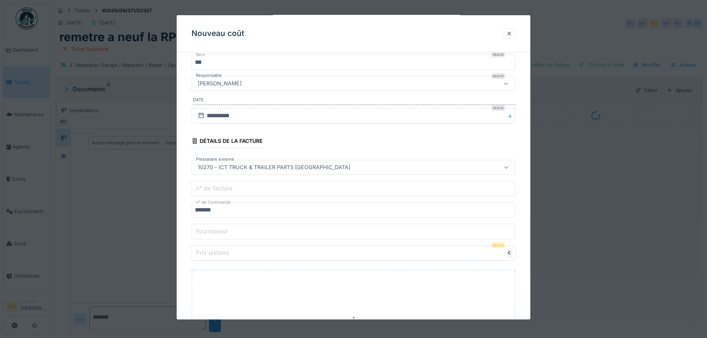
click at [209, 259] on input "Prix unitaire" at bounding box center [353, 253] width 324 height 16
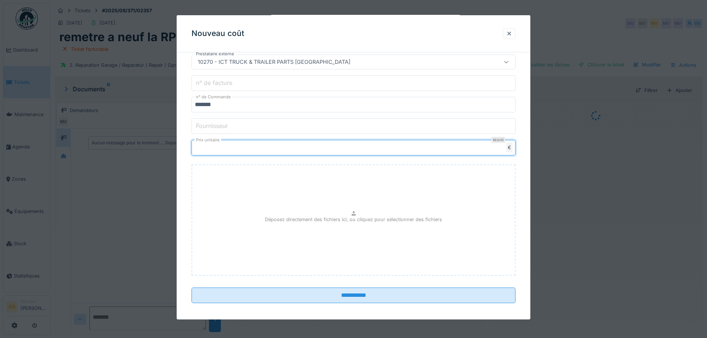
scroll to position [196, 0]
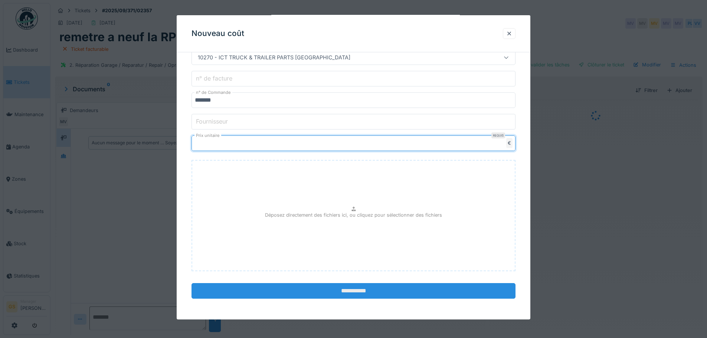
type input "*****"
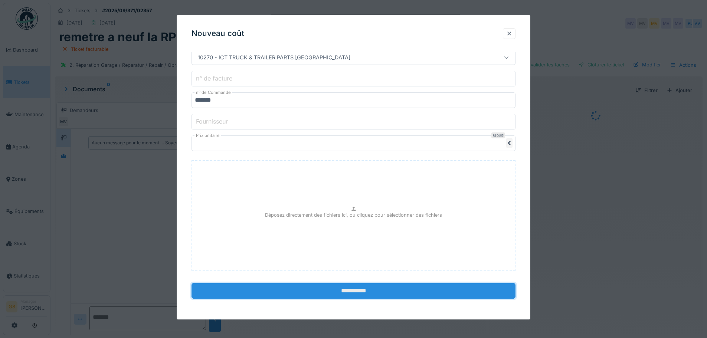
click at [277, 291] on input "**********" at bounding box center [353, 291] width 324 height 16
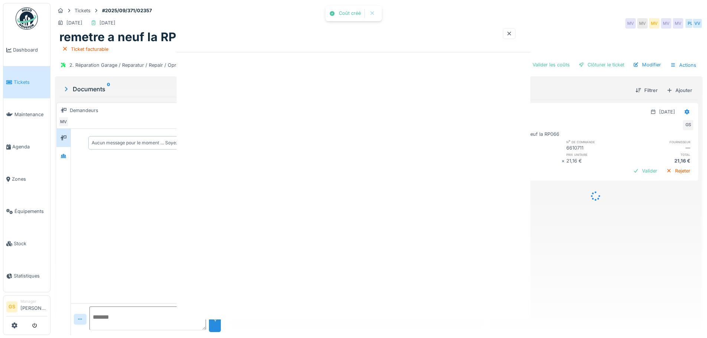
scroll to position [0, 0]
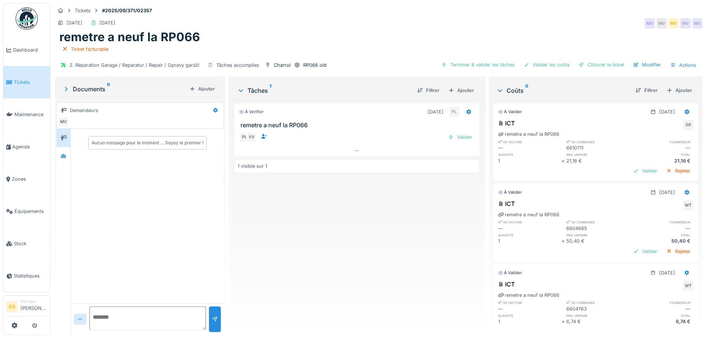
click at [15, 79] on span "Tickets" at bounding box center [30, 82] width 33 height 7
click at [23, 85] on link "Tickets" at bounding box center [26, 82] width 47 height 32
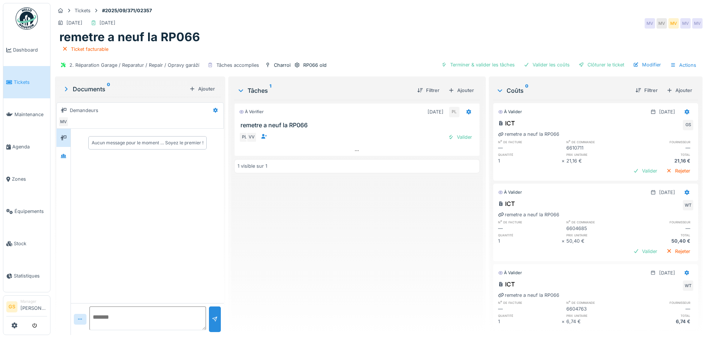
click at [24, 83] on span "Tickets" at bounding box center [30, 82] width 33 height 7
click at [20, 143] on span "Agenda" at bounding box center [29, 146] width 35 height 7
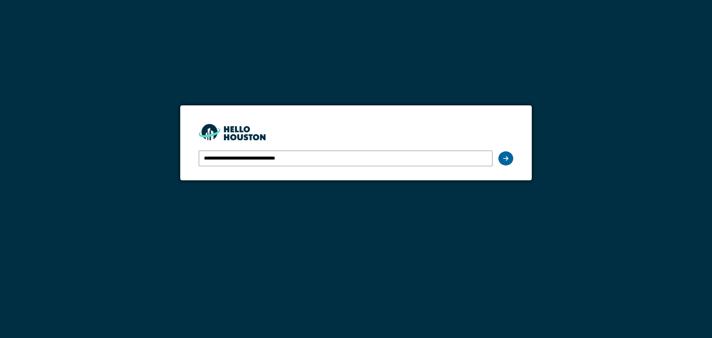
click at [506, 155] on icon at bounding box center [505, 158] width 5 height 6
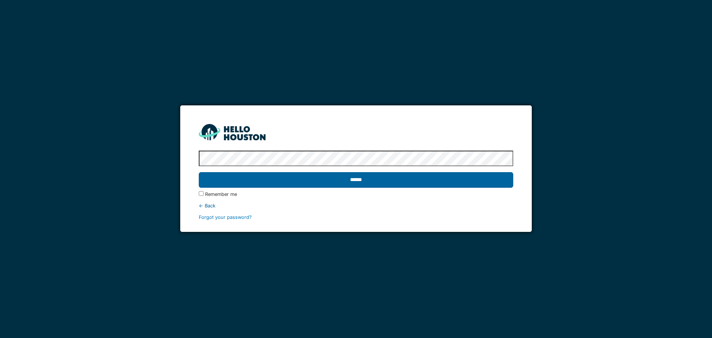
click at [391, 172] on input "******" at bounding box center [356, 180] width 314 height 16
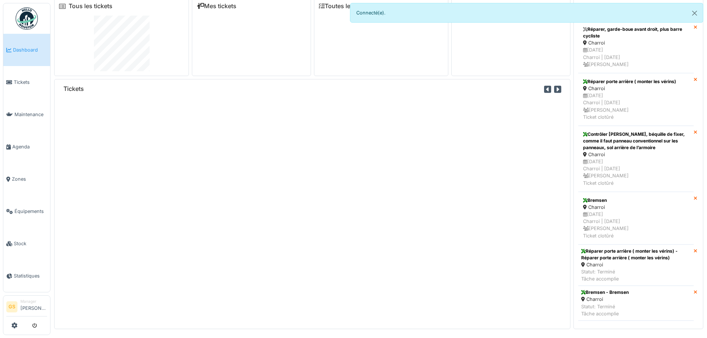
scroll to position [8, 0]
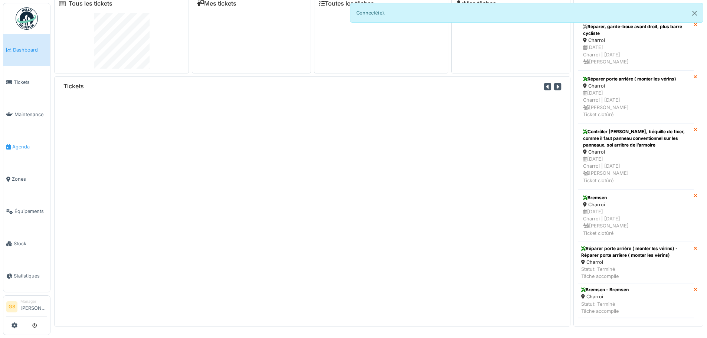
click at [10, 144] on icon at bounding box center [8, 146] width 4 height 5
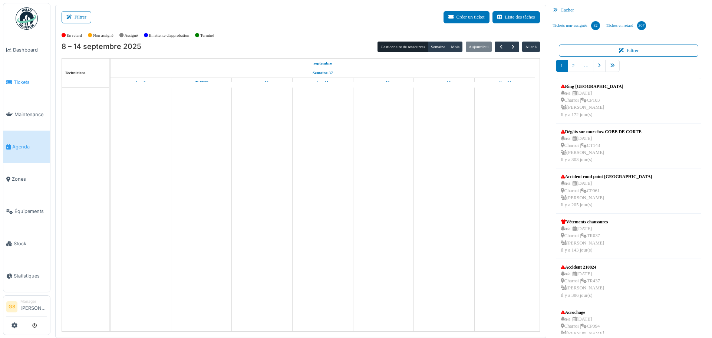
click at [16, 79] on span "Tickets" at bounding box center [30, 82] width 33 height 7
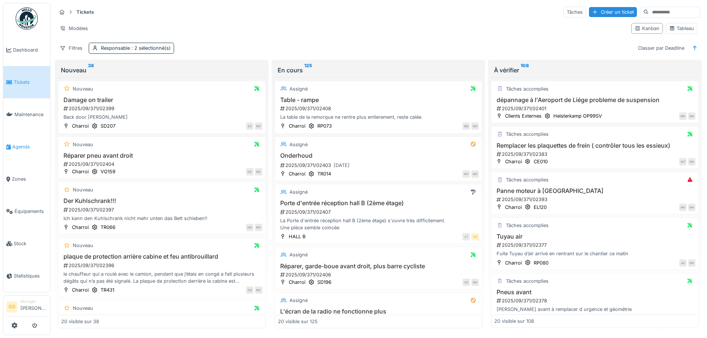
click at [18, 145] on span "Agenda" at bounding box center [29, 146] width 35 height 7
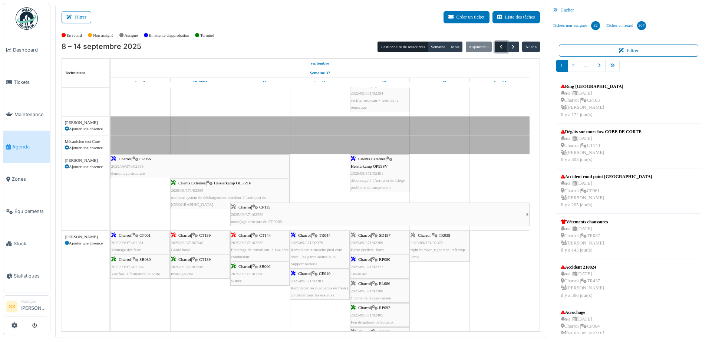
click at [498, 46] on span "button" at bounding box center [501, 47] width 6 height 6
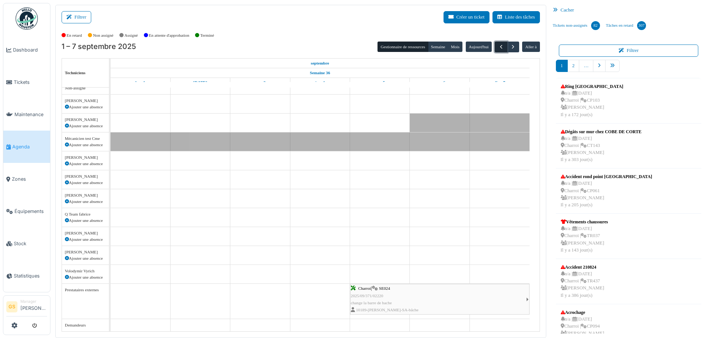
scroll to position [6, 0]
click at [498, 46] on span "button" at bounding box center [501, 47] width 6 height 6
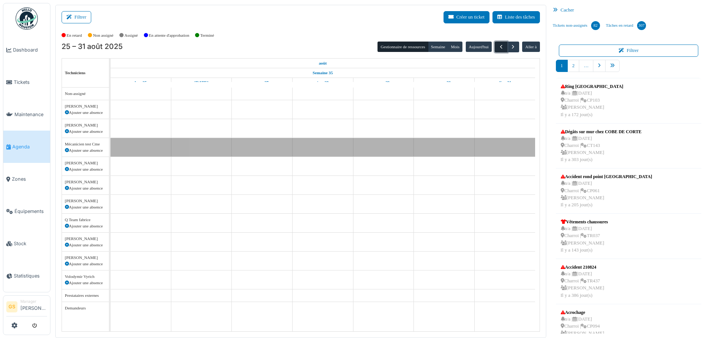
scroll to position [0, 0]
click at [499, 45] on span "button" at bounding box center [501, 47] width 6 height 6
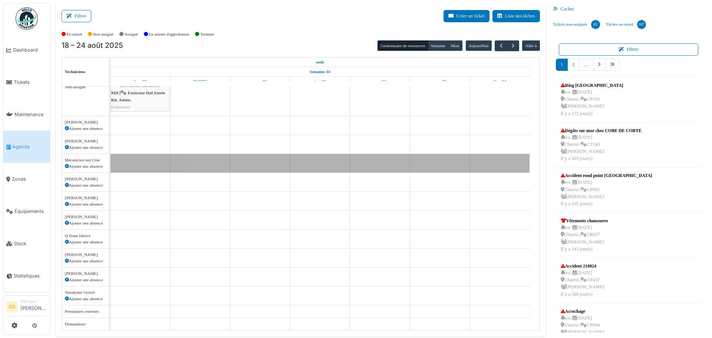
scroll to position [1, 0]
click at [214, 195] on td at bounding box center [200, 205] width 60 height 249
click at [214, 201] on td at bounding box center [200, 205] width 60 height 249
click at [214, 203] on td at bounding box center [200, 205] width 60 height 249
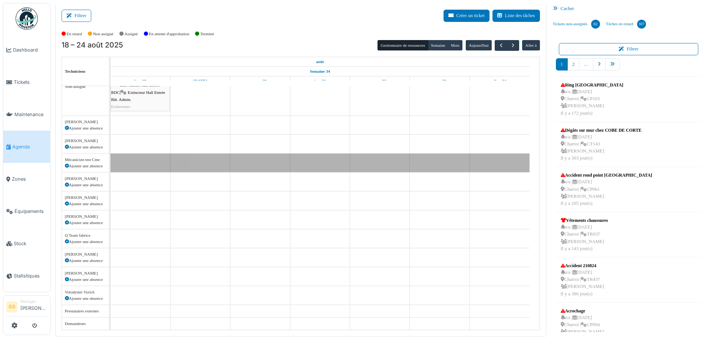
click at [214, 203] on td at bounding box center [200, 205] width 60 height 249
drag, startPoint x: 210, startPoint y: 200, endPoint x: 205, endPoint y: 196, distance: 7.4
click at [210, 204] on td at bounding box center [200, 205] width 60 height 249
drag, startPoint x: 209, startPoint y: 201, endPoint x: 206, endPoint y: 195, distance: 7.3
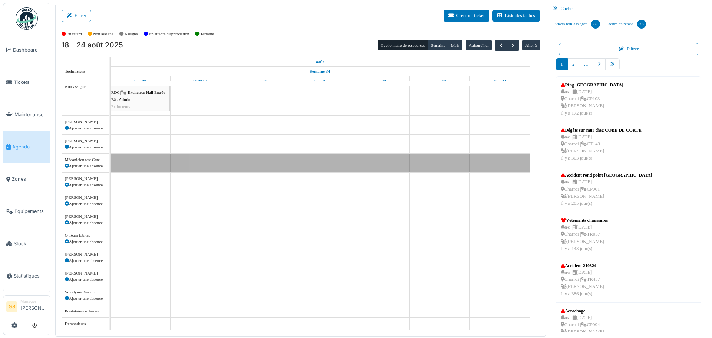
click at [210, 205] on td at bounding box center [200, 205] width 60 height 249
drag, startPoint x: 206, startPoint y: 195, endPoint x: 199, endPoint y: 194, distance: 7.1
click at [207, 210] on td at bounding box center [200, 205] width 60 height 249
click at [204, 195] on td at bounding box center [200, 205] width 60 height 249
click at [214, 183] on td at bounding box center [200, 205] width 60 height 249
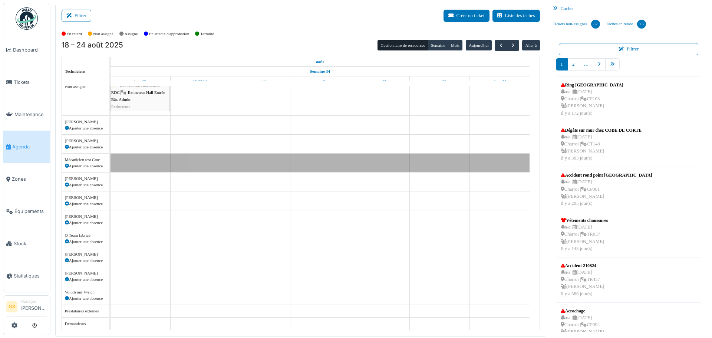
drag, startPoint x: 214, startPoint y: 152, endPoint x: 126, endPoint y: 102, distance: 101.2
click at [212, 149] on td at bounding box center [200, 205] width 60 height 249
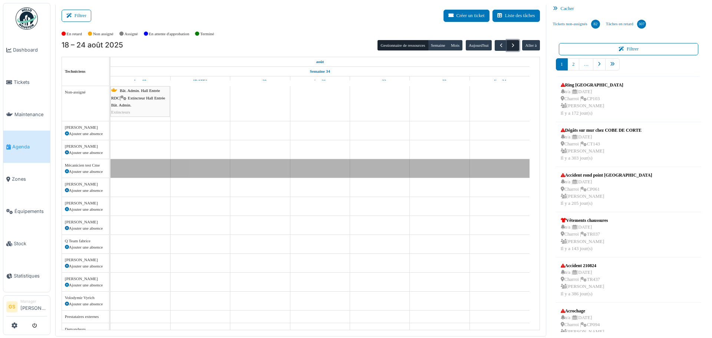
click at [510, 46] on span "button" at bounding box center [513, 45] width 6 height 6
click at [498, 45] on span "button" at bounding box center [501, 45] width 6 height 6
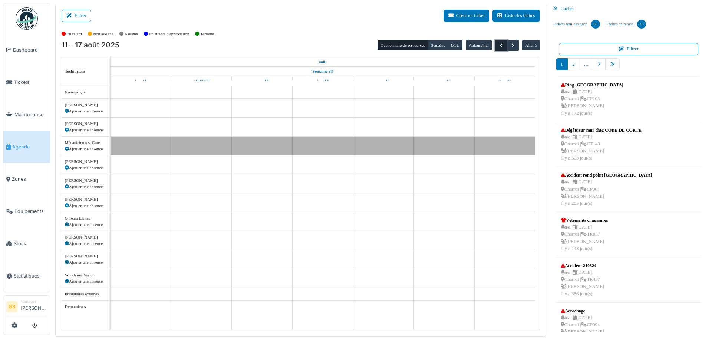
click at [498, 45] on span "button" at bounding box center [501, 45] width 6 height 6
click at [510, 46] on span "button" at bounding box center [513, 45] width 6 height 6
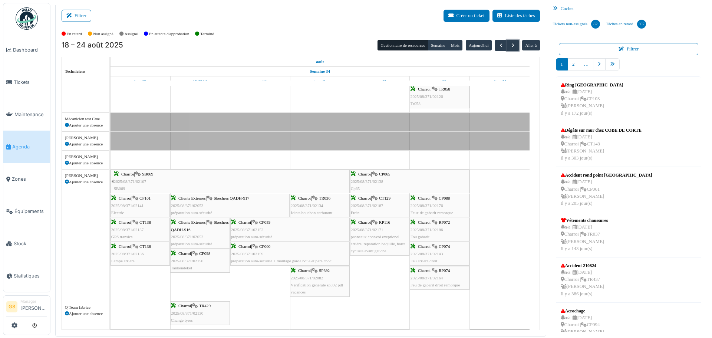
scroll to position [297, 0]
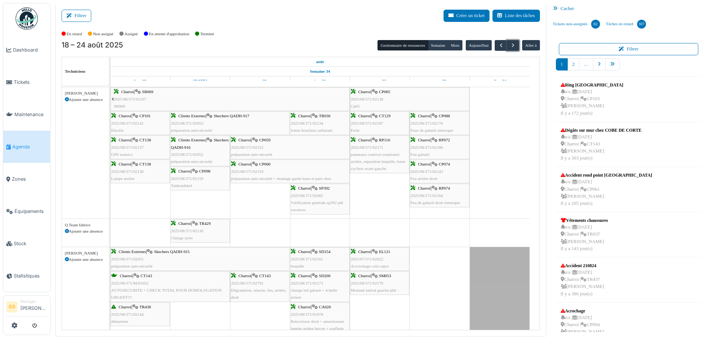
click at [253, 283] on span "2025/08/371/02791" at bounding box center [247, 283] width 33 height 4
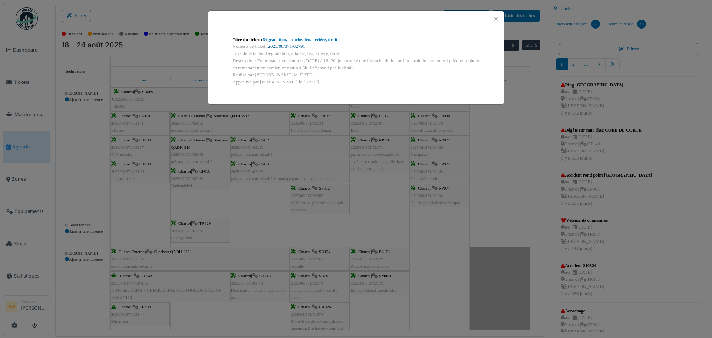
click at [301, 46] on link "2025/08/371/02791" at bounding box center [286, 46] width 37 height 5
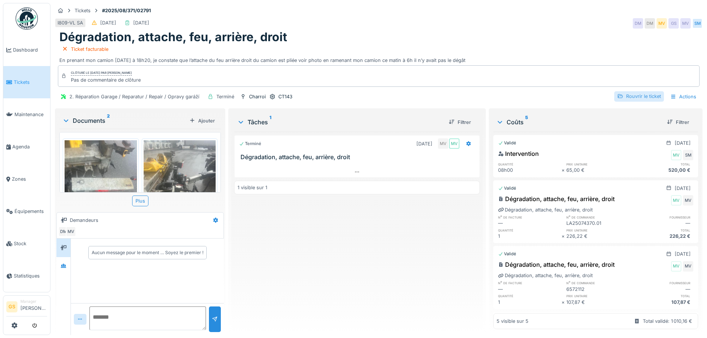
click at [631, 96] on div "Rouvrir le ticket" at bounding box center [639, 96] width 50 height 10
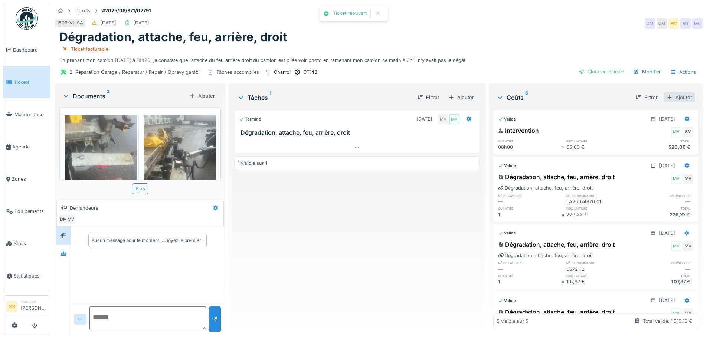
click at [676, 95] on div "Ajouter" at bounding box center [679, 97] width 32 height 10
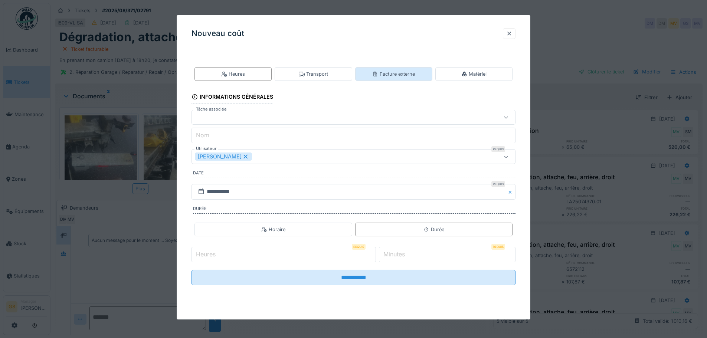
click at [387, 73] on div "Facture externe" at bounding box center [393, 73] width 43 height 7
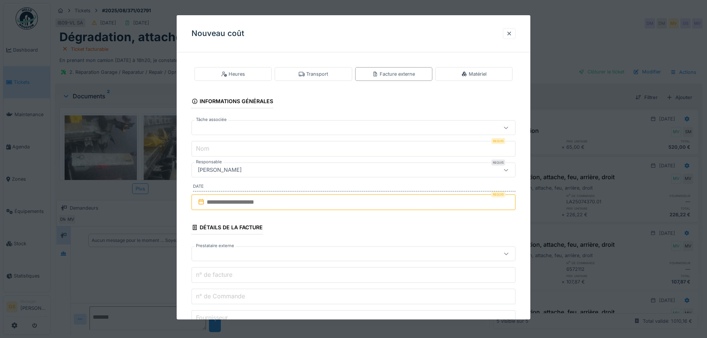
click at [208, 124] on div at bounding box center [334, 128] width 279 height 8
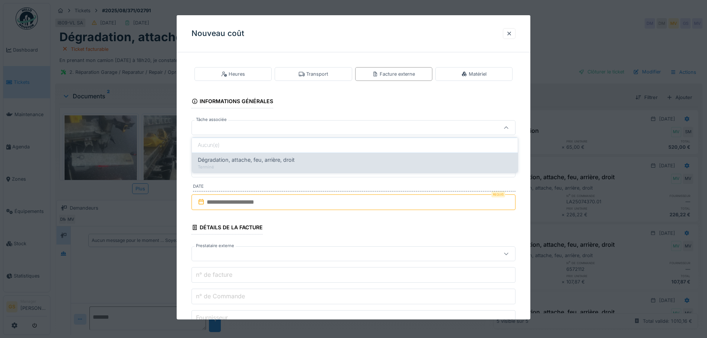
click at [252, 160] on span "Dégradation, attache, feu, arrière, droit" at bounding box center [246, 160] width 97 height 8
type input "******"
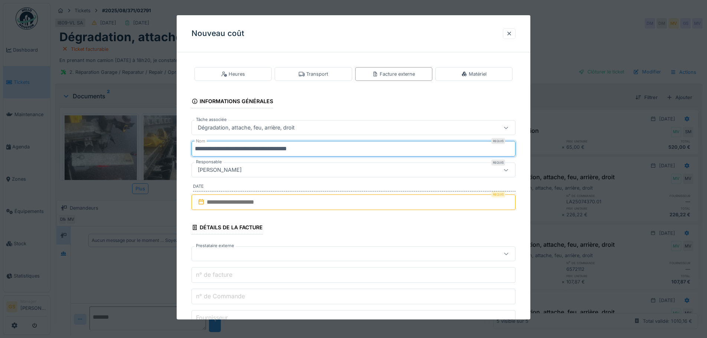
click at [310, 151] on input "**********" at bounding box center [353, 149] width 324 height 16
type input "*"
type input "***"
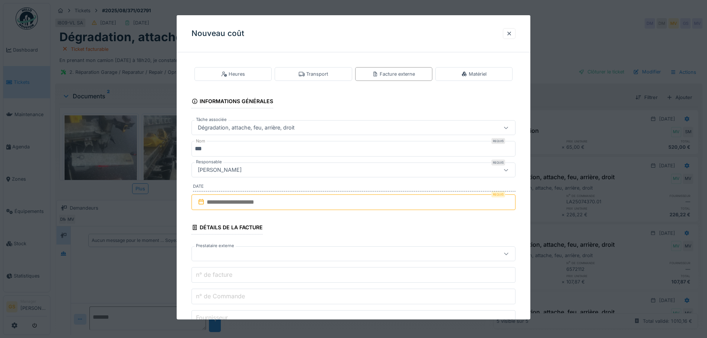
click at [210, 202] on input "text" at bounding box center [353, 202] width 324 height 16
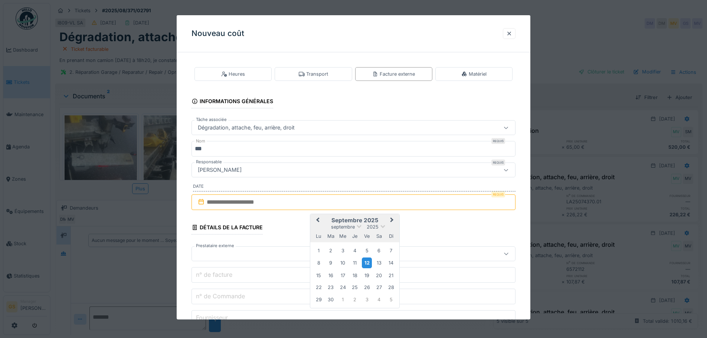
click at [365, 260] on div "12" at bounding box center [367, 262] width 10 height 11
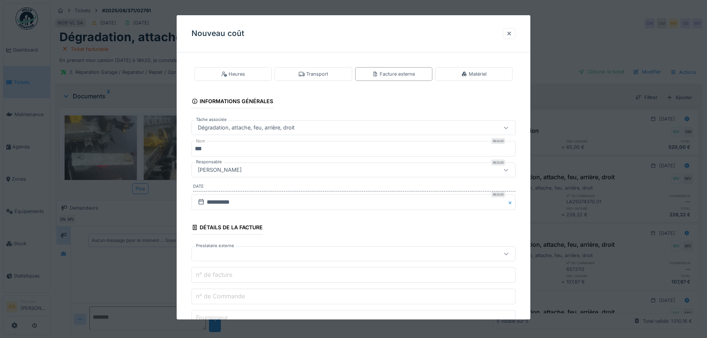
click at [206, 258] on div at bounding box center [334, 254] width 279 height 8
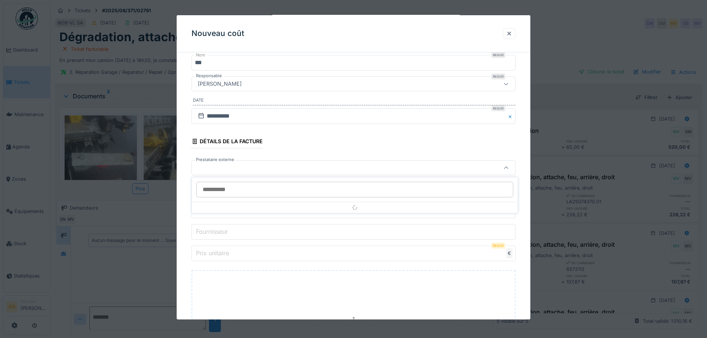
scroll to position [86, 0]
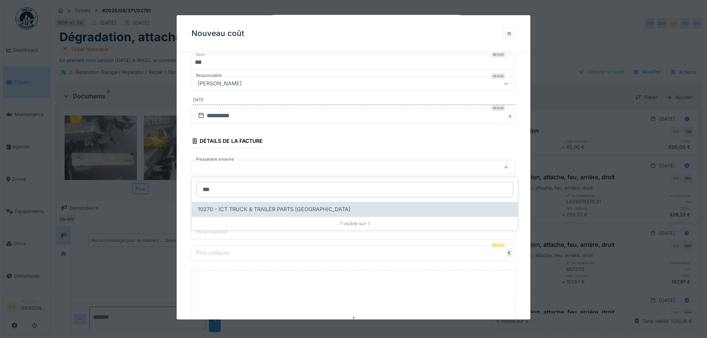
type input "***"
click at [229, 207] on span "10270 - ICT TRUCK & TRAILER PARTS NV" at bounding box center [274, 209] width 152 height 8
type input "*****"
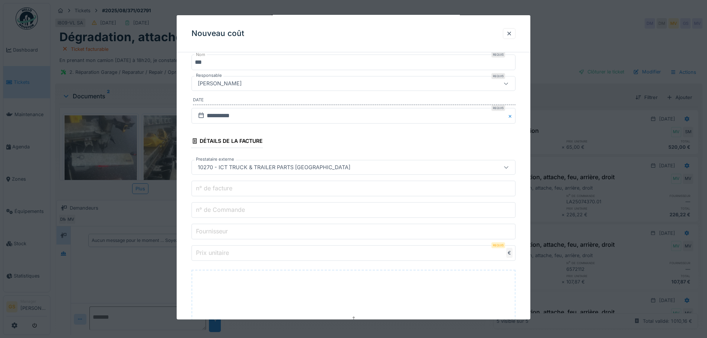
click at [220, 210] on label "n° de Commande" at bounding box center [220, 209] width 52 height 9
click at [220, 210] on input "n° de Commande" at bounding box center [353, 210] width 324 height 16
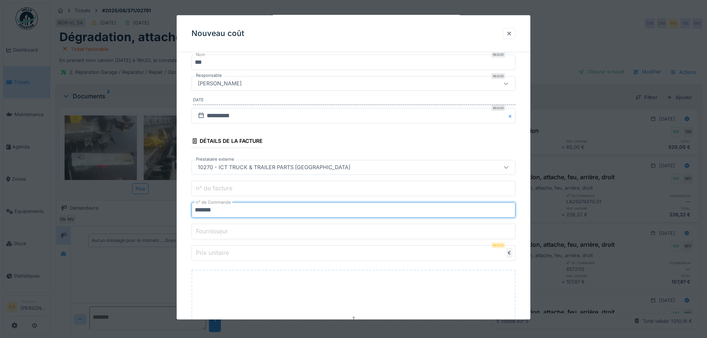
type input "*******"
click at [214, 250] on label "Prix unitaire" at bounding box center [212, 252] width 36 height 9
click at [214, 250] on input "Prix unitaire" at bounding box center [353, 253] width 324 height 16
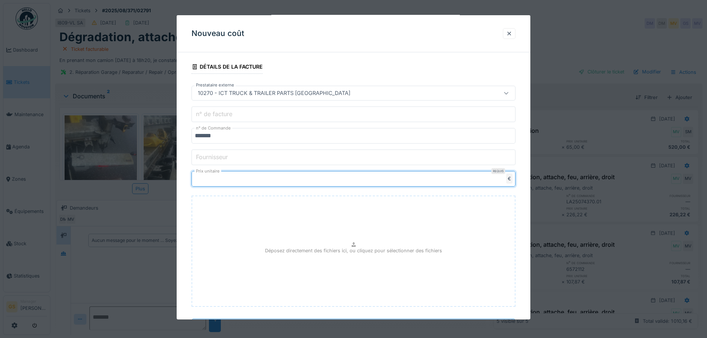
scroll to position [196, 0]
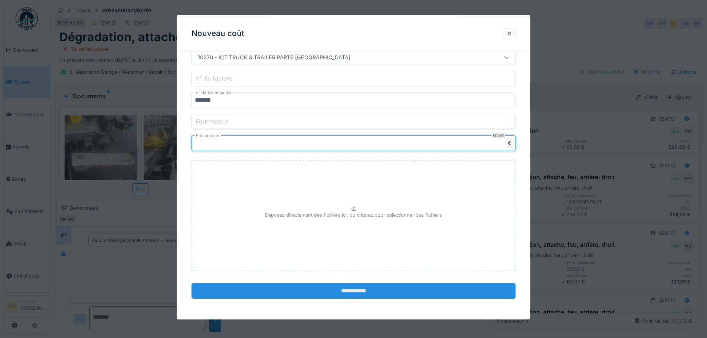
type input "******"
click at [367, 288] on input "**********" at bounding box center [353, 291] width 324 height 16
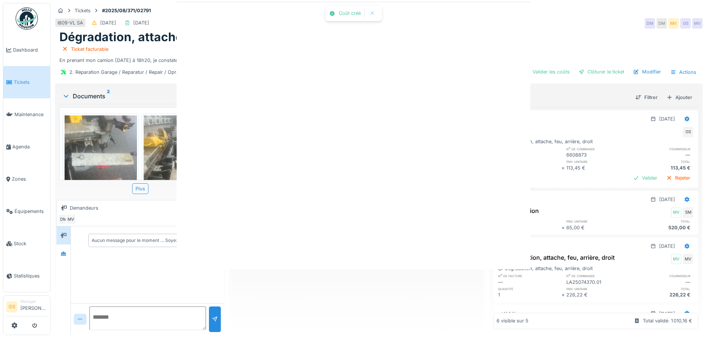
scroll to position [0, 0]
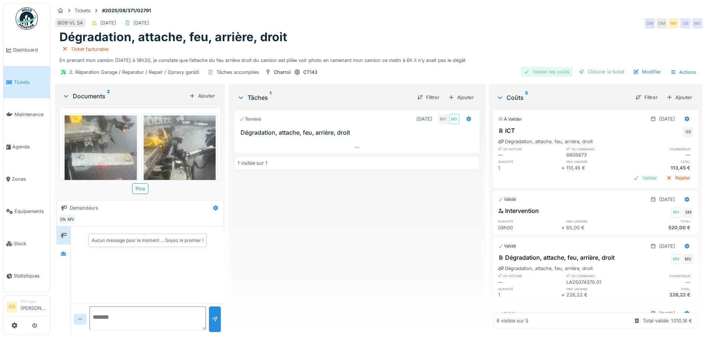
click at [546, 72] on div "Valider les coûts" at bounding box center [547, 72] width 52 height 10
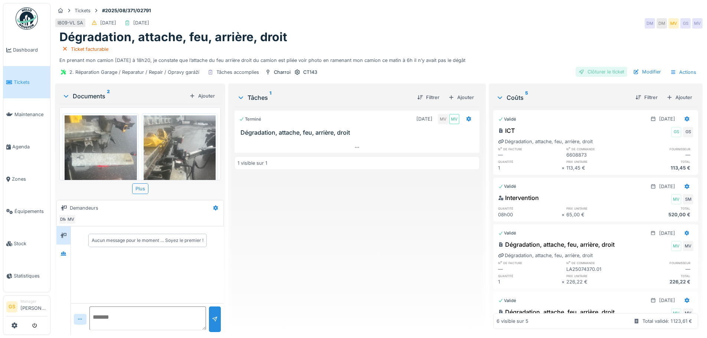
click at [592, 72] on div "Clôturer le ticket" at bounding box center [601, 72] width 52 height 10
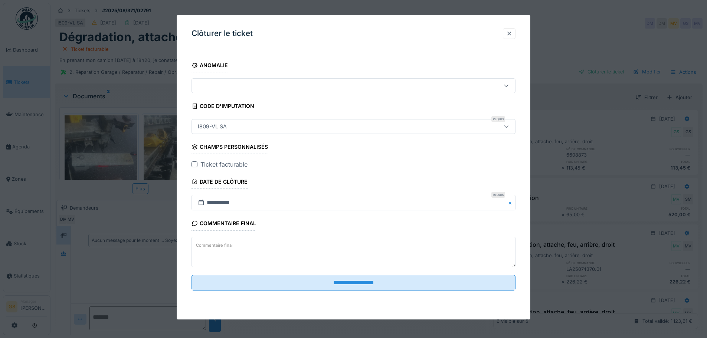
click at [194, 164] on div at bounding box center [194, 164] width 6 height 6
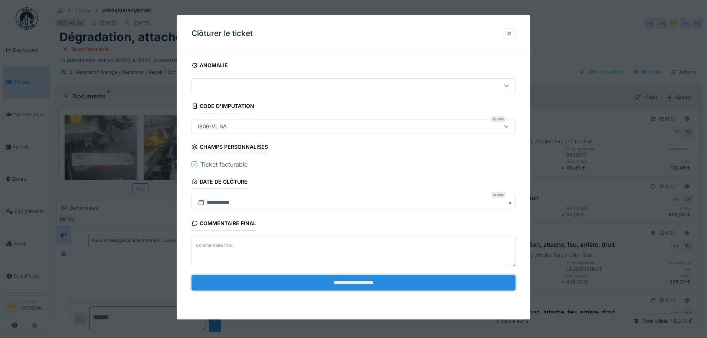
click at [357, 285] on input "**********" at bounding box center [353, 283] width 324 height 16
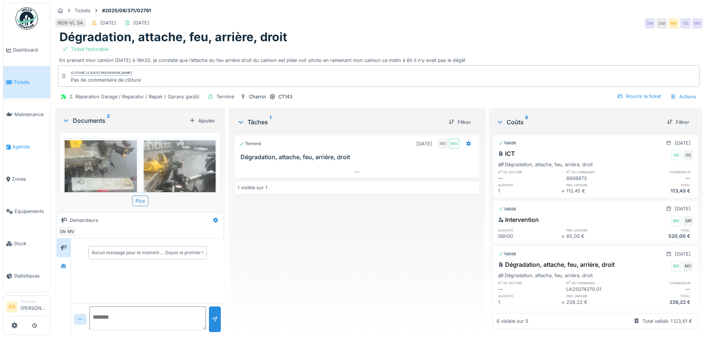
click at [19, 145] on span "Agenda" at bounding box center [29, 146] width 35 height 7
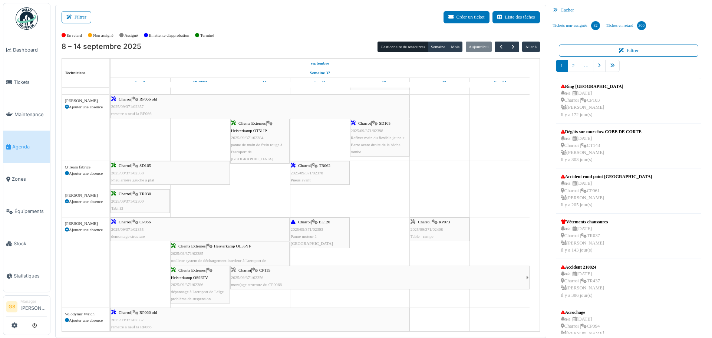
scroll to position [445, 0]
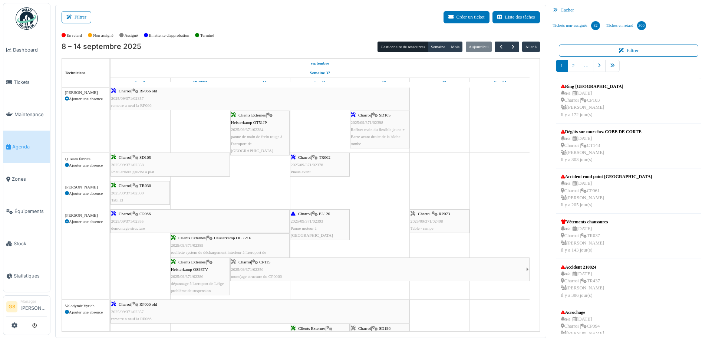
click at [308, 220] on span "2025/09/371/02393" at bounding box center [307, 221] width 33 height 4
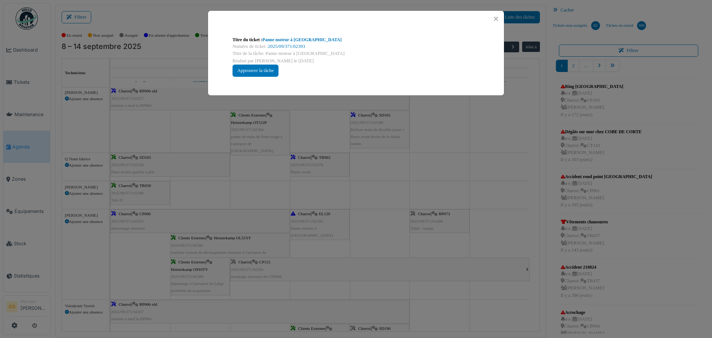
click at [288, 43] on div "Numéro de ticket : 2025/09/371/02393" at bounding box center [356, 46] width 247 height 7
click at [283, 46] on link "2025/09/371/02393" at bounding box center [286, 46] width 37 height 5
click at [495, 17] on button "Close" at bounding box center [496, 19] width 10 height 10
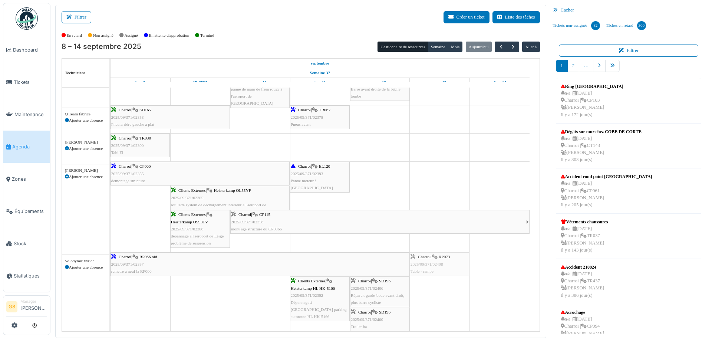
scroll to position [493, 0]
drag, startPoint x: 430, startPoint y: 175, endPoint x: 436, endPoint y: 291, distance: 115.5
click at [436, 291] on div "Bât. Admin. Hall Entrée RDC | Extincteur Hall Entrée Bât. Admin. Extincteurs Ch…" at bounding box center [325, 89] width 429 height 989
click at [610, 66] on icon "pager" at bounding box center [612, 65] width 5 height 5
click at [610, 64] on icon "pager" at bounding box center [612, 65] width 5 height 5
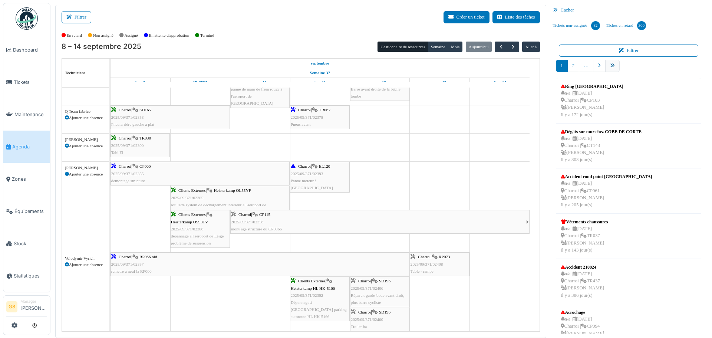
click at [610, 65] on icon "pager" at bounding box center [612, 65] width 5 height 5
click at [598, 66] on icon "pager" at bounding box center [599, 65] width 3 height 5
click at [611, 66] on link "pager" at bounding box center [612, 66] width 14 height 12
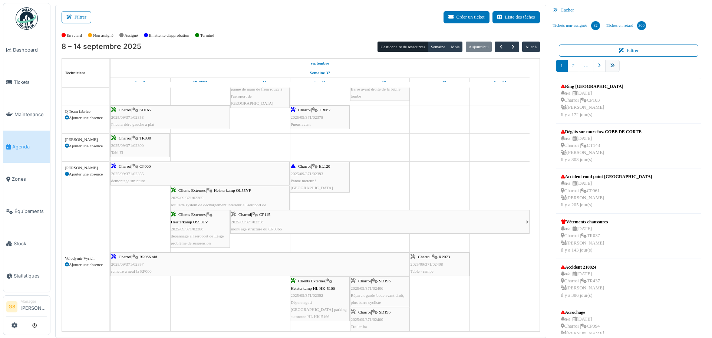
click at [610, 65] on icon "pager" at bounding box center [612, 65] width 5 height 5
click at [605, 64] on link "pager" at bounding box center [612, 66] width 14 height 12
click at [610, 64] on icon "pager" at bounding box center [612, 65] width 5 height 5
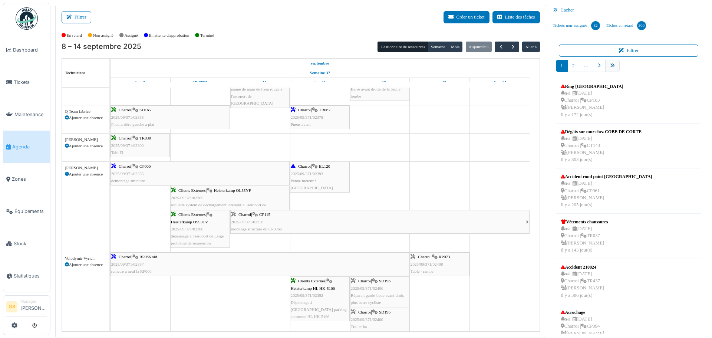
click at [610, 65] on icon "pager" at bounding box center [612, 65] width 5 height 5
click at [610, 66] on icon "pager" at bounding box center [612, 65] width 5 height 5
click at [598, 67] on icon "pager" at bounding box center [599, 65] width 3 height 5
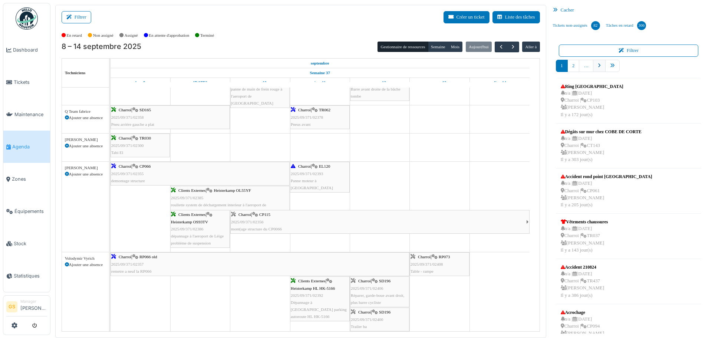
click at [598, 66] on icon "pager" at bounding box center [599, 65] width 3 height 5
click at [593, 66] on link "pager" at bounding box center [599, 66] width 13 height 12
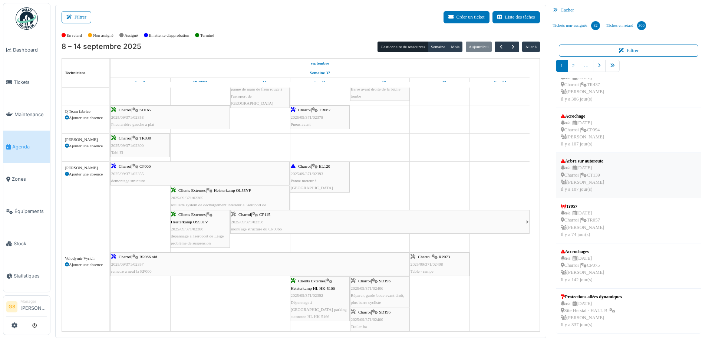
scroll to position [0, 0]
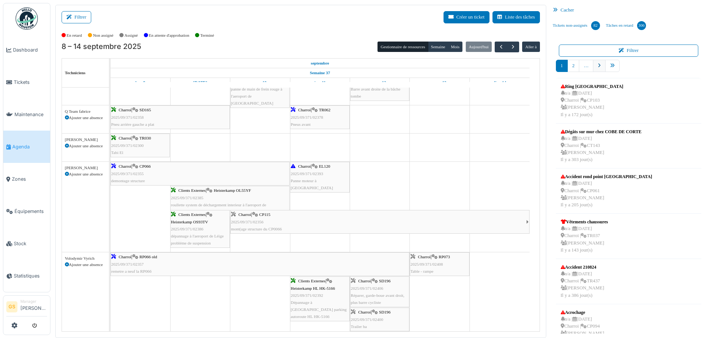
click at [598, 67] on icon "pager" at bounding box center [599, 65] width 3 height 5
click at [611, 66] on icon "pager" at bounding box center [612, 65] width 5 height 5
click at [610, 66] on icon "pager" at bounding box center [612, 65] width 5 height 5
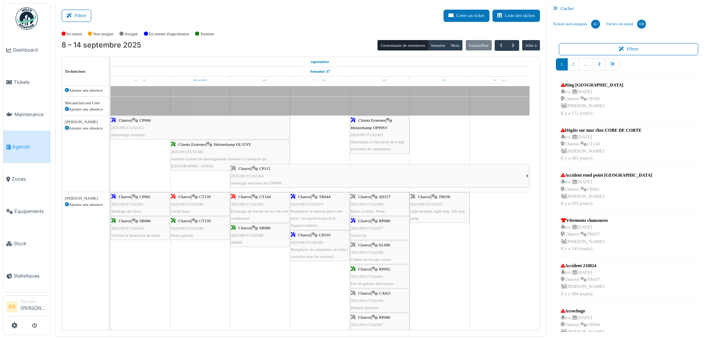
scroll to position [141, 0]
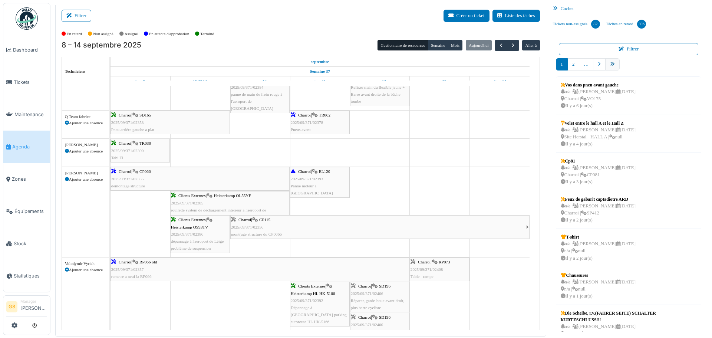
click at [610, 65] on icon "pager" at bounding box center [612, 64] width 5 height 5
click at [610, 63] on icon "pager" at bounding box center [612, 64] width 5 height 5
click at [598, 66] on icon "pager" at bounding box center [599, 64] width 3 height 5
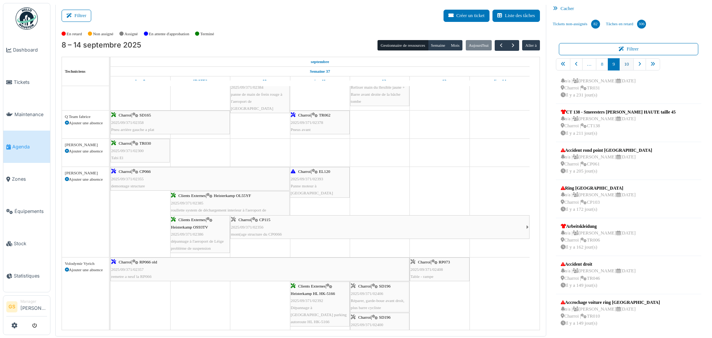
click at [625, 65] on link "10" at bounding box center [627, 64] width 14 height 12
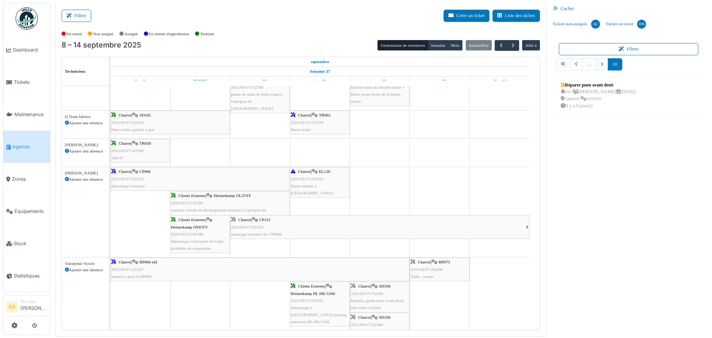
click at [597, 62] on link "9" at bounding box center [602, 64] width 12 height 12
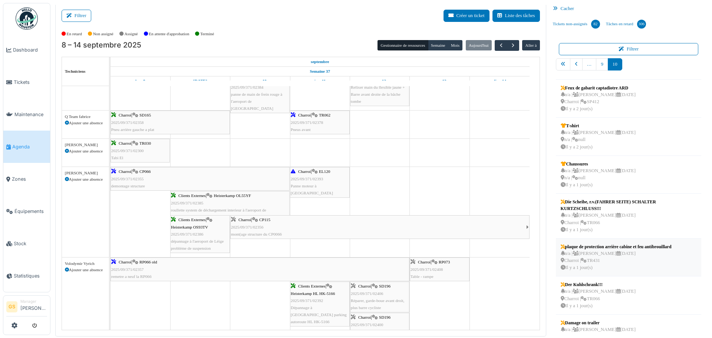
scroll to position [132, 0]
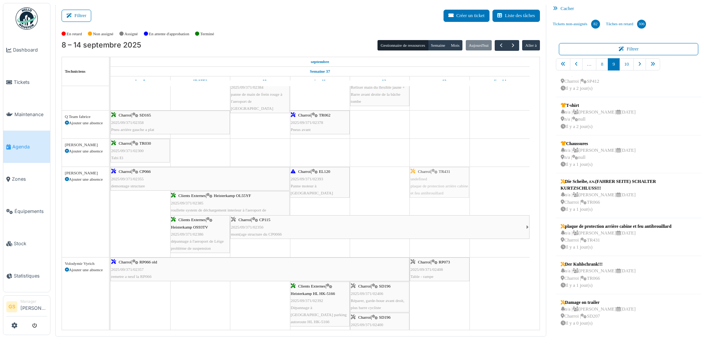
drag, startPoint x: 580, startPoint y: 237, endPoint x: 432, endPoint y: 188, distance: 155.7
click at [432, 188] on div "Filtrer Créer un ticket Liste des tâches Afficher les tâches non assignées *** …" at bounding box center [382, 169] width 660 height 333
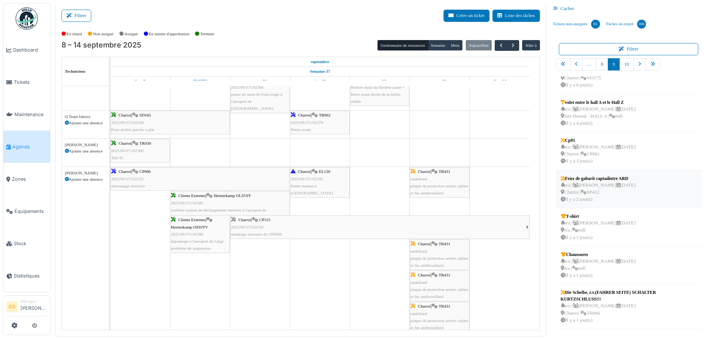
scroll to position [37, 0]
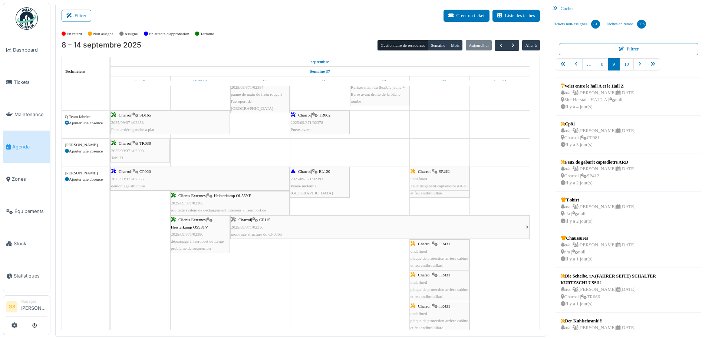
drag, startPoint x: 576, startPoint y: 174, endPoint x: 430, endPoint y: 276, distance: 178.6
click at [430, 276] on div "Filtrer Créer un ticket Liste des tâches Afficher les tâches non assignées *** …" at bounding box center [382, 169] width 660 height 333
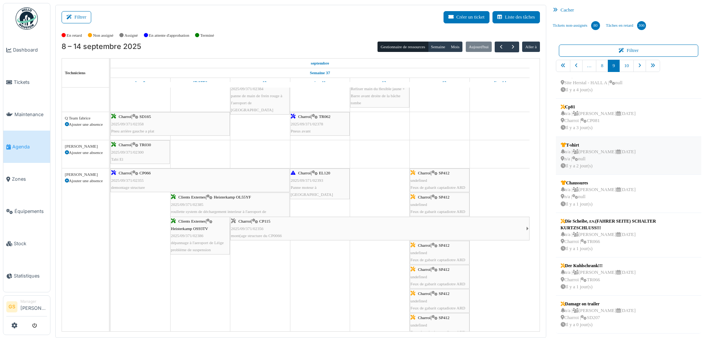
scroll to position [1, 0]
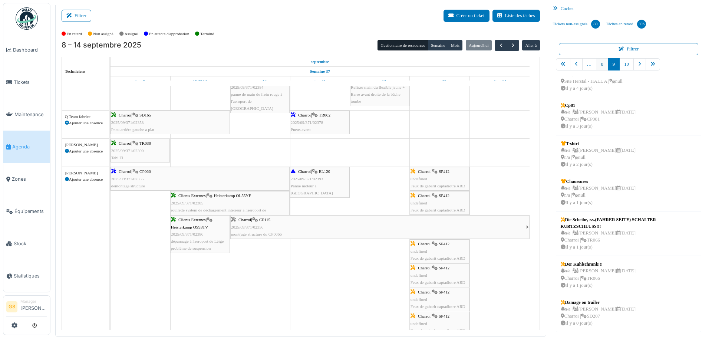
click at [597, 66] on link "8" at bounding box center [602, 64] width 12 height 12
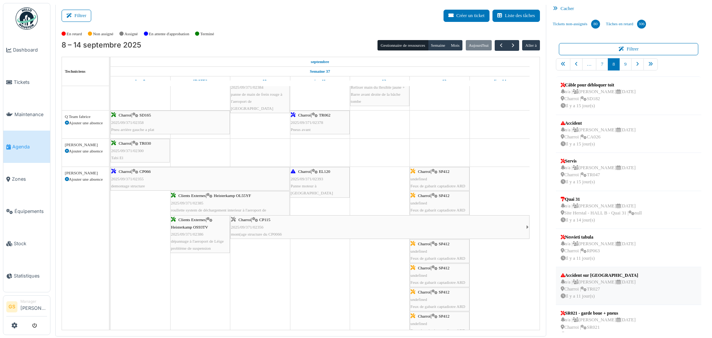
scroll to position [0, 0]
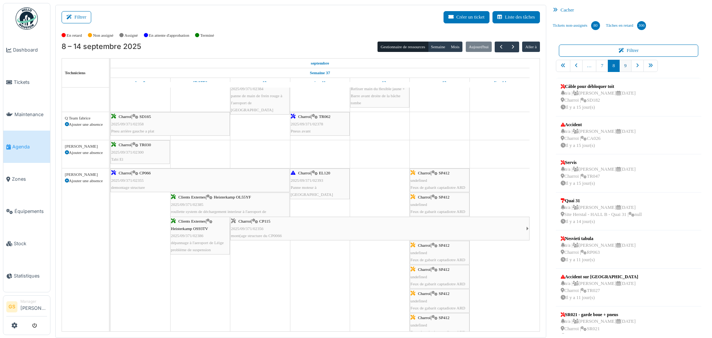
click at [620, 66] on link "9" at bounding box center [626, 66] width 12 height 12
click at [596, 63] on link "8" at bounding box center [602, 66] width 12 height 12
click at [18, 140] on link "Agenda" at bounding box center [26, 147] width 47 height 32
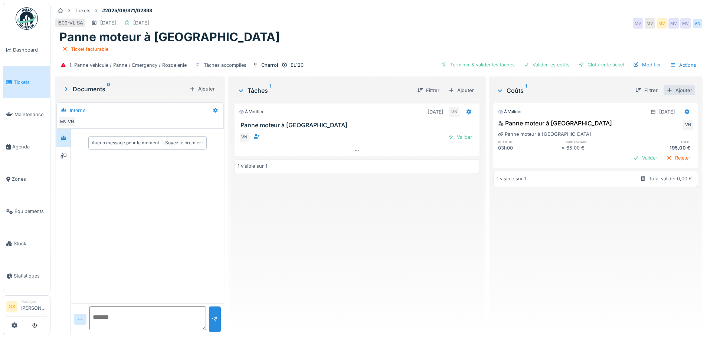
click at [672, 90] on div "Ajouter" at bounding box center [679, 90] width 32 height 10
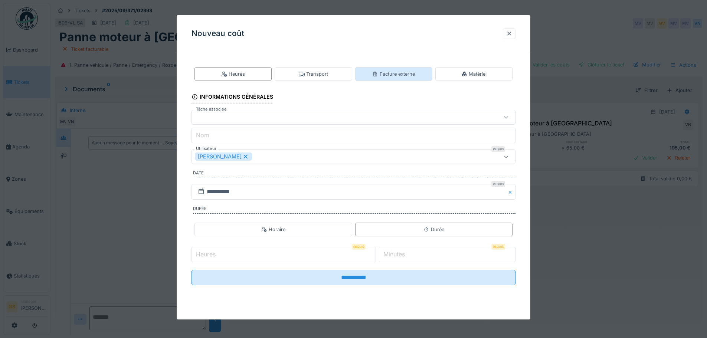
click at [382, 74] on div "Facture externe" at bounding box center [393, 73] width 43 height 7
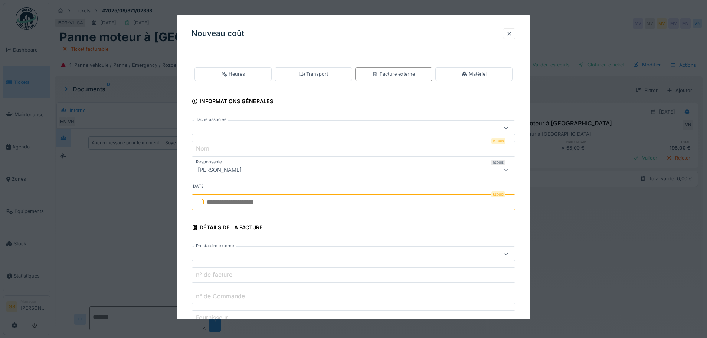
click at [203, 128] on div at bounding box center [334, 128] width 279 height 8
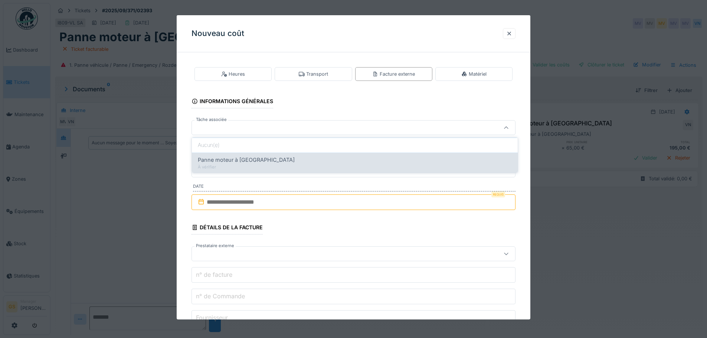
click at [225, 160] on span "Panne moteur à Namur" at bounding box center [246, 160] width 97 height 8
type input "******"
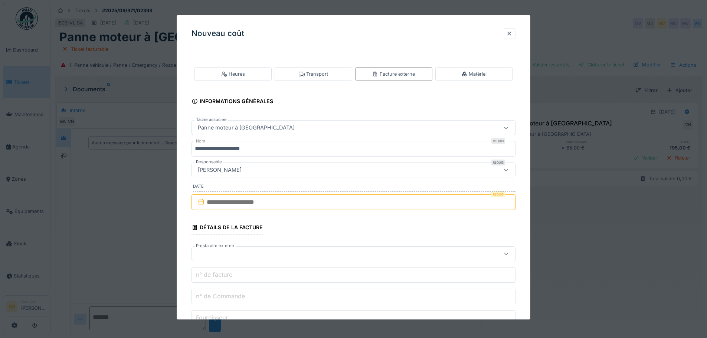
click at [272, 152] on input "**********" at bounding box center [353, 149] width 324 height 16
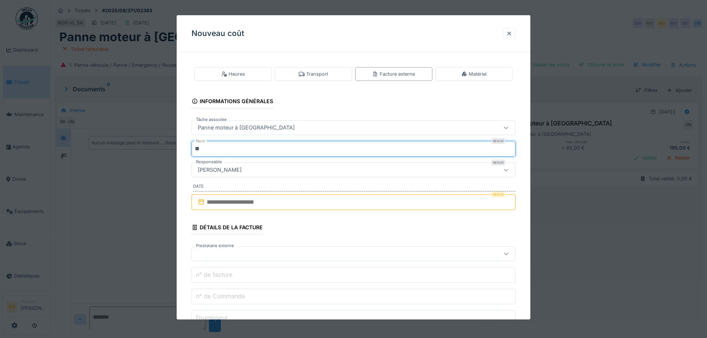
type input "*"
type input "***"
click at [206, 201] on input "text" at bounding box center [353, 202] width 324 height 16
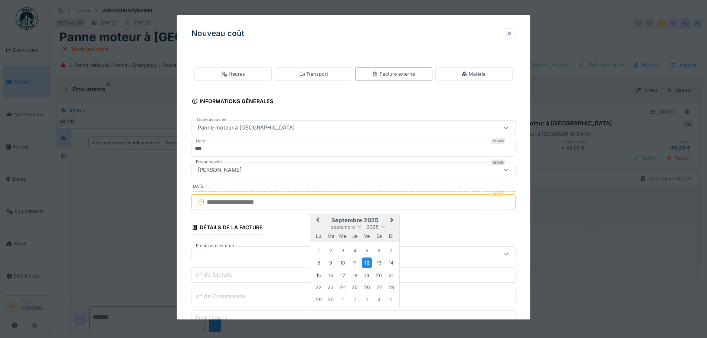
click at [365, 263] on div "12" at bounding box center [367, 262] width 10 height 11
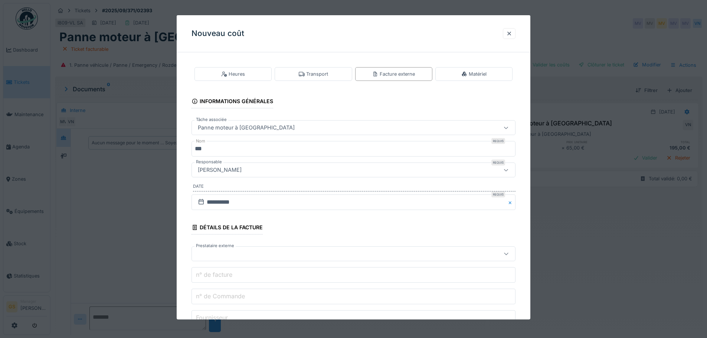
click at [203, 253] on div at bounding box center [334, 254] width 279 height 8
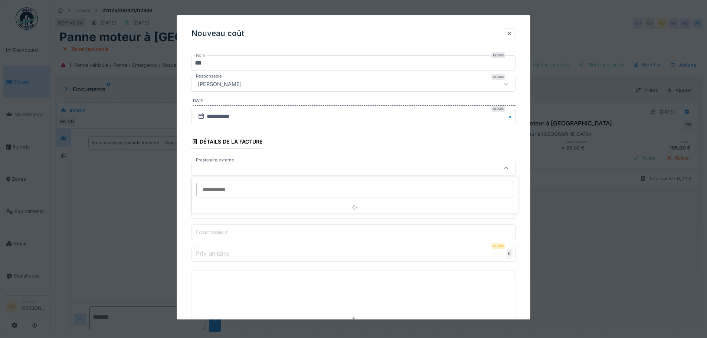
scroll to position [86, 0]
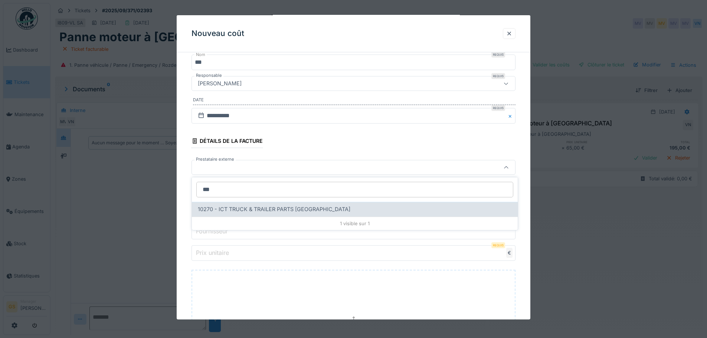
type input "***"
click at [246, 206] on span "10270 - ICT TRUCK & TRAILER PARTS NV" at bounding box center [274, 209] width 152 height 8
type input "*****"
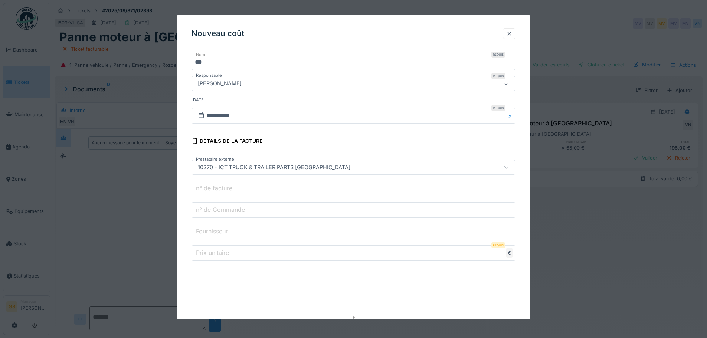
click at [240, 210] on label "n° de Commande" at bounding box center [220, 209] width 52 height 9
click at [240, 210] on input "n° de Commande" at bounding box center [353, 210] width 324 height 16
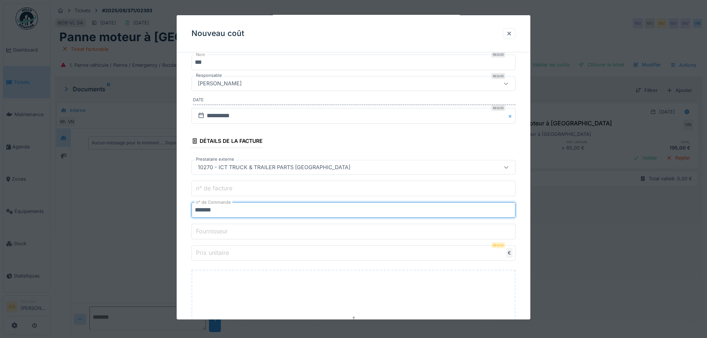
type input "*******"
click at [234, 260] on input "Prix unitaire" at bounding box center [353, 253] width 324 height 16
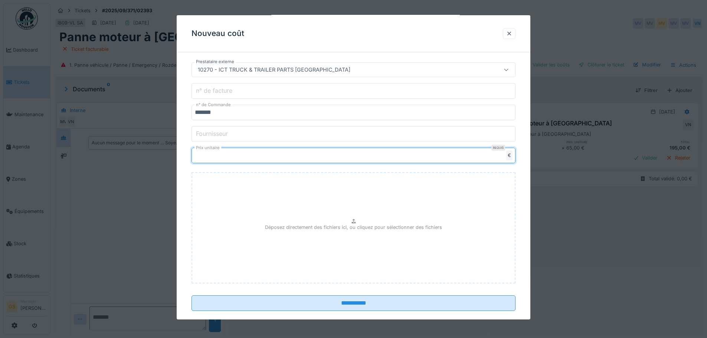
scroll to position [196, 0]
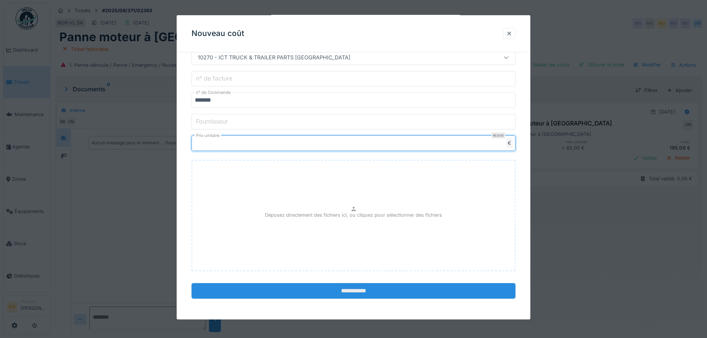
type input "*****"
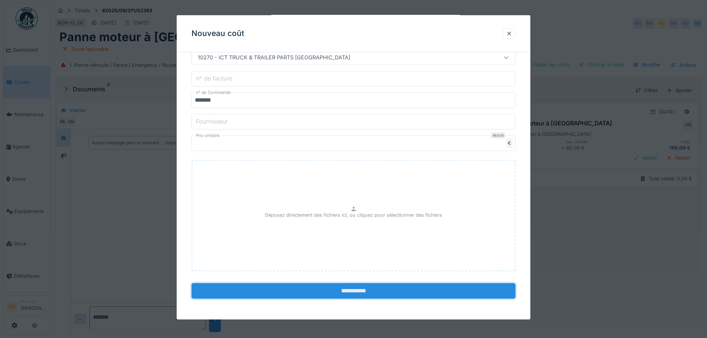
click at [361, 293] on input "**********" at bounding box center [353, 291] width 324 height 16
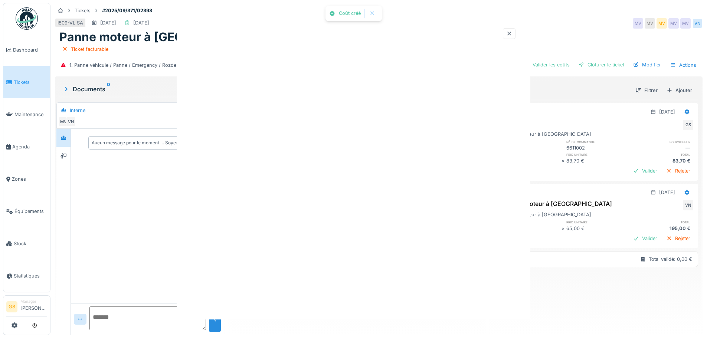
scroll to position [0, 0]
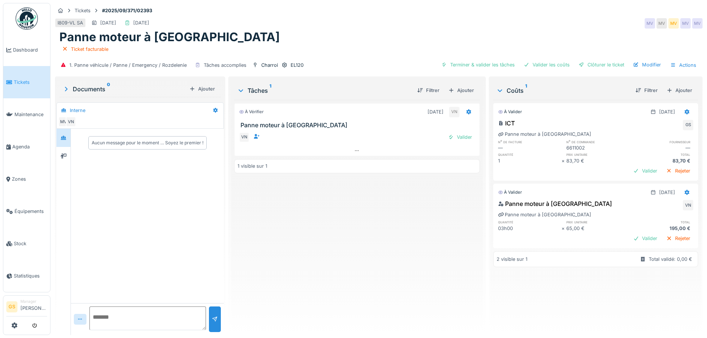
click at [19, 82] on span "Tickets" at bounding box center [30, 82] width 33 height 7
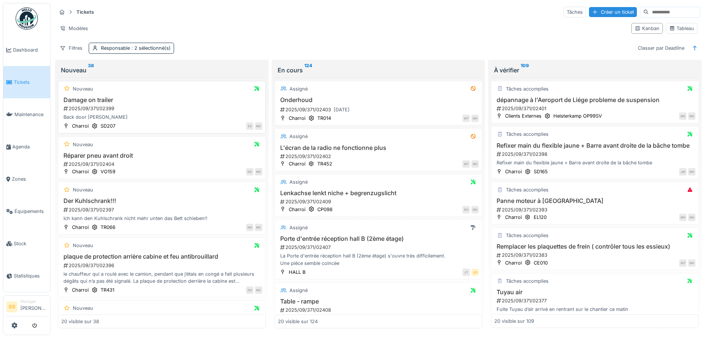
click at [95, 109] on div "2025/09/371/02399" at bounding box center [163, 108] width 200 height 7
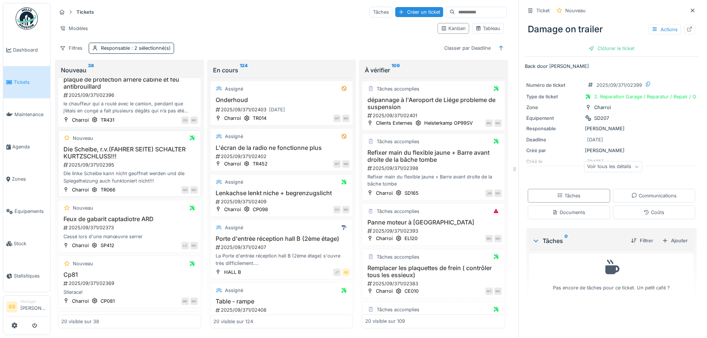
scroll to position [185, 0]
click at [14, 175] on span "Zones" at bounding box center [29, 178] width 35 height 7
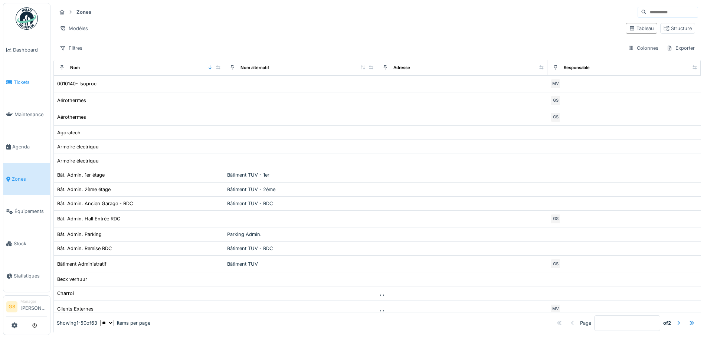
click at [17, 79] on span "Tickets" at bounding box center [30, 82] width 33 height 7
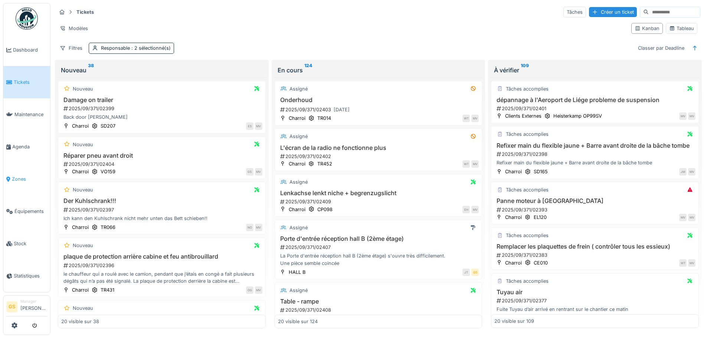
click at [19, 175] on span "Zones" at bounding box center [29, 178] width 35 height 7
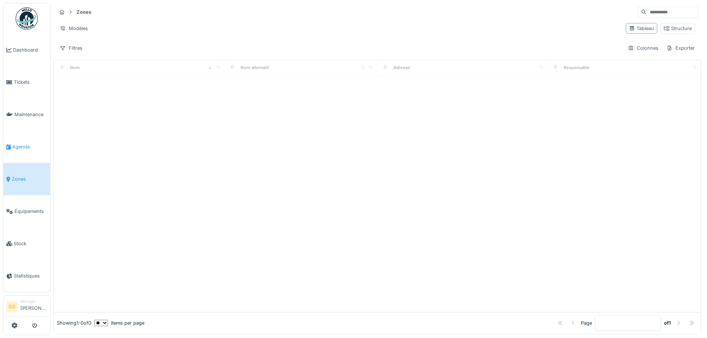
click at [18, 144] on span "Agenda" at bounding box center [29, 146] width 35 height 7
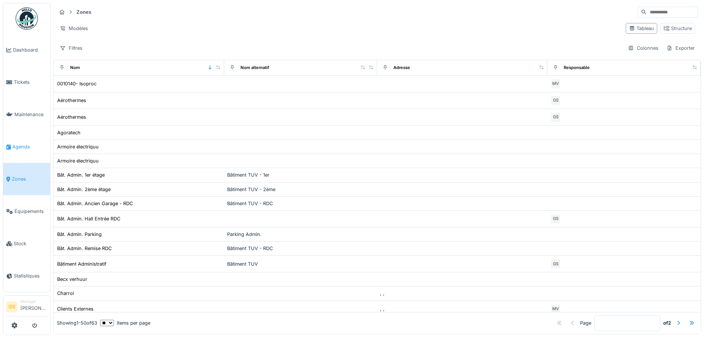
click at [18, 144] on span "Agenda" at bounding box center [29, 146] width 35 height 7
click at [40, 144] on span "Agenda" at bounding box center [29, 146] width 35 height 7
click at [11, 144] on icon at bounding box center [8, 146] width 4 height 5
